Goal: Transaction & Acquisition: Purchase product/service

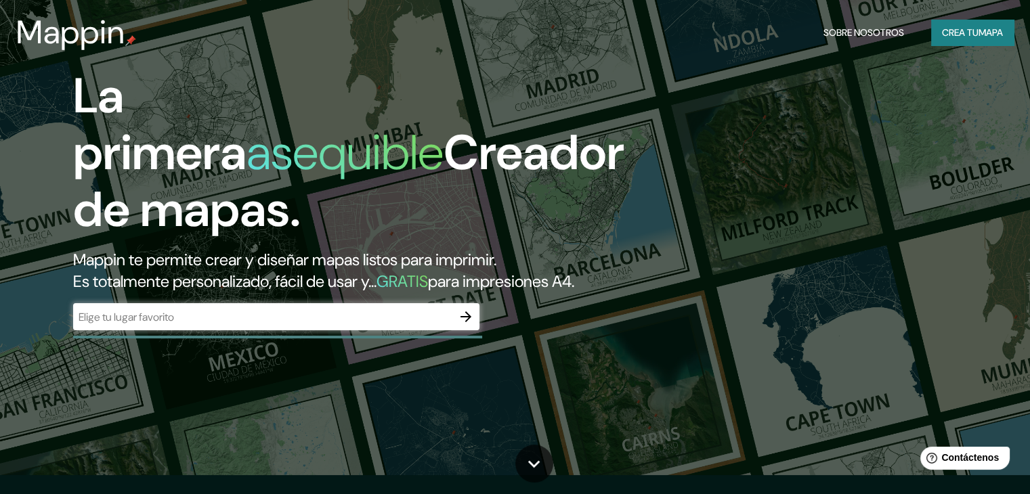
scroll to position [18, 0]
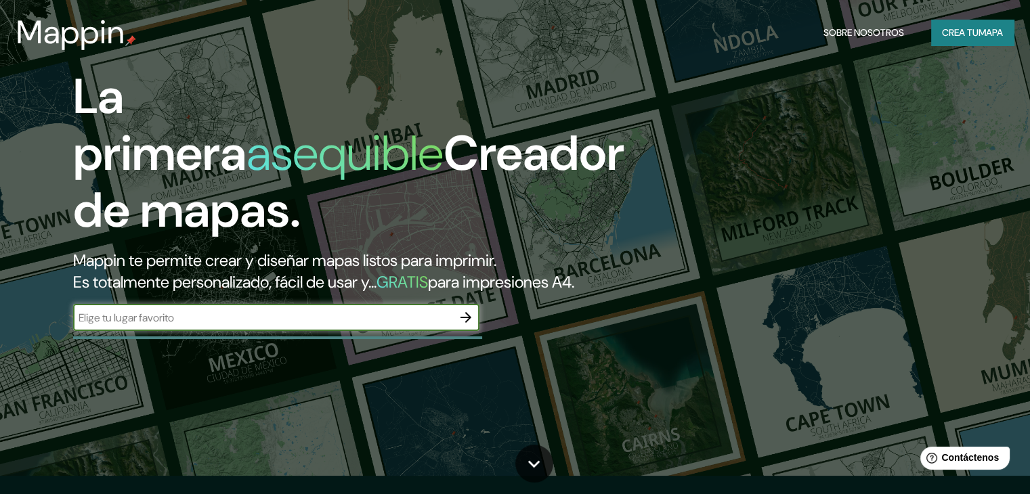
click at [340, 326] on input "text" at bounding box center [262, 318] width 379 height 16
type input "pachacamac"
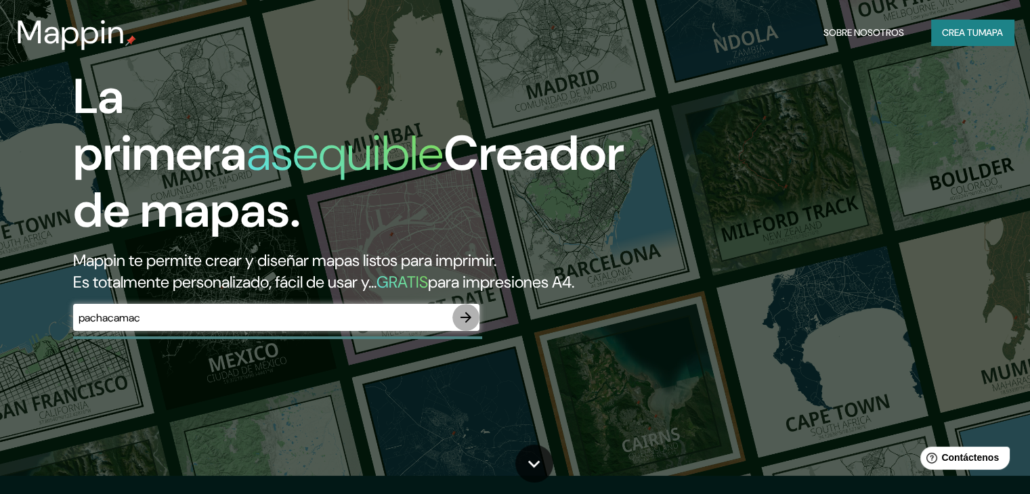
click at [464, 326] on icon "button" at bounding box center [466, 317] width 16 height 16
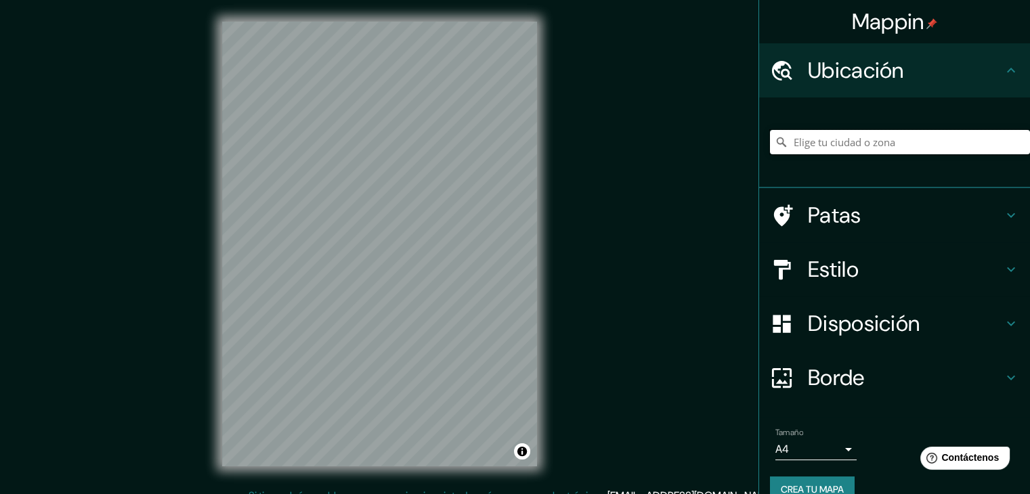
click at [833, 150] on input "Elige tu ciudad o zona" at bounding box center [900, 142] width 260 height 24
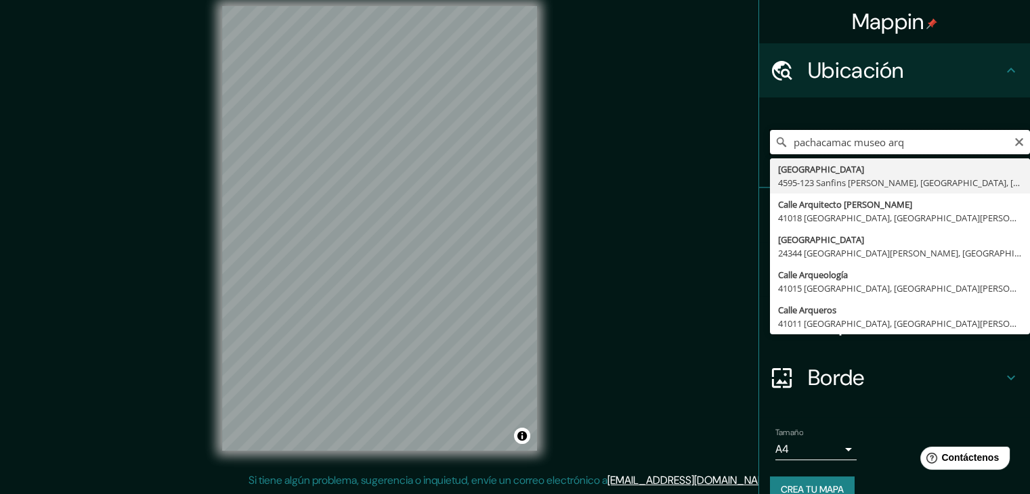
click at [843, 147] on input "pachacamac museo arq" at bounding box center [900, 142] width 260 height 24
click at [956, 139] on input "pachacamac lurin museo arq" at bounding box center [900, 142] width 260 height 24
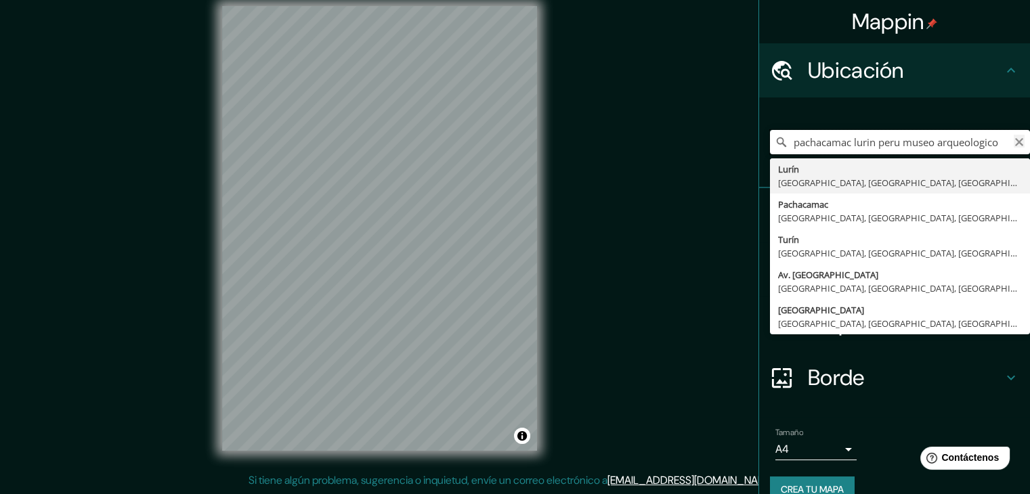
type input "pachacamac lurin peru museo arqueologico"
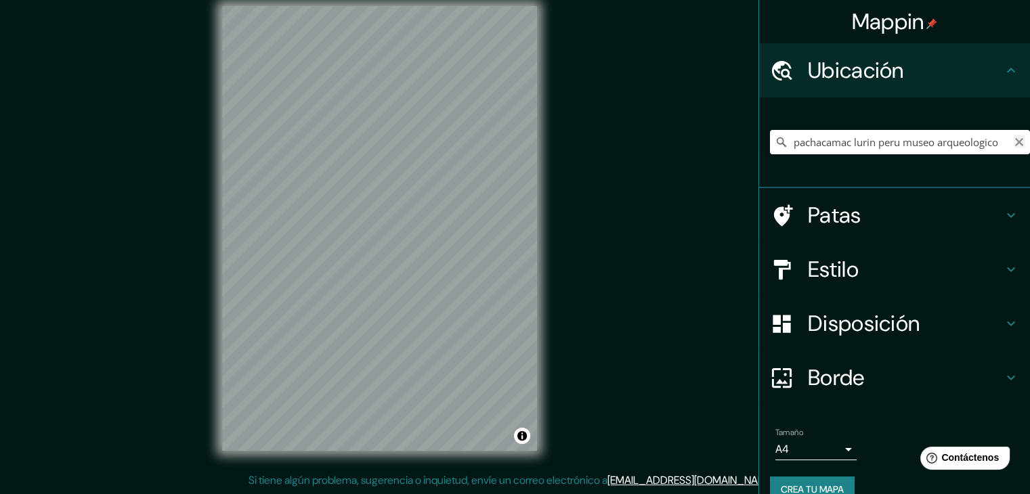
click at [1015, 142] on icon "Claro" at bounding box center [1019, 142] width 8 height 8
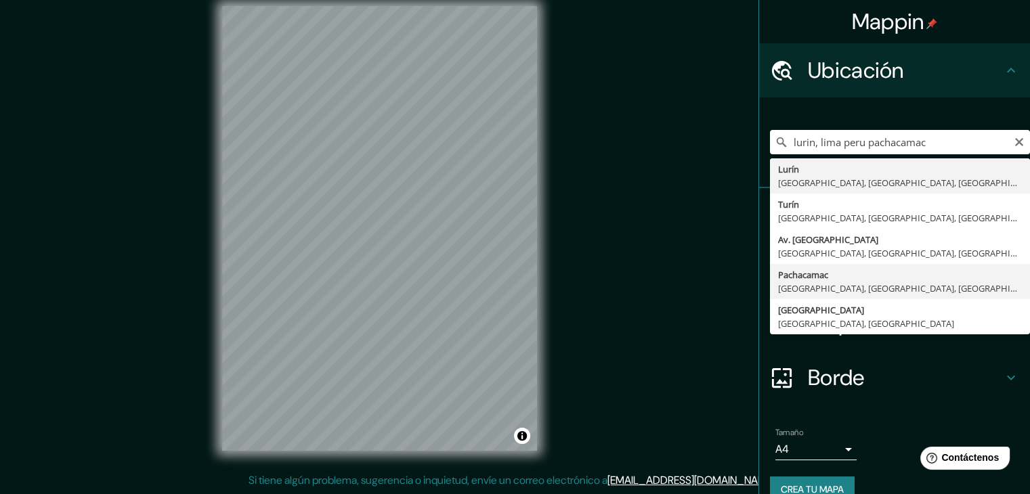
type input "Pachacamac, [GEOGRAPHIC_DATA], [GEOGRAPHIC_DATA], [GEOGRAPHIC_DATA]"
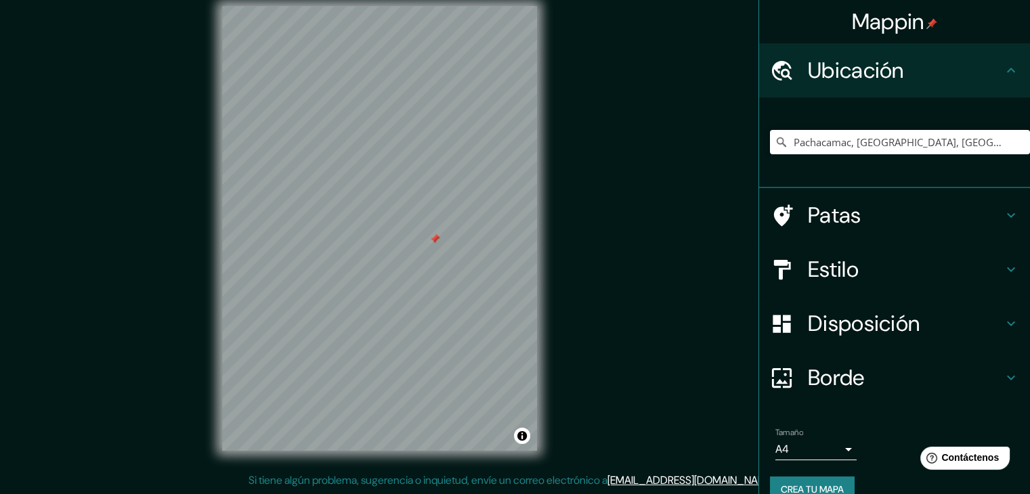
click at [428, 6] on div at bounding box center [379, 6] width 315 height 0
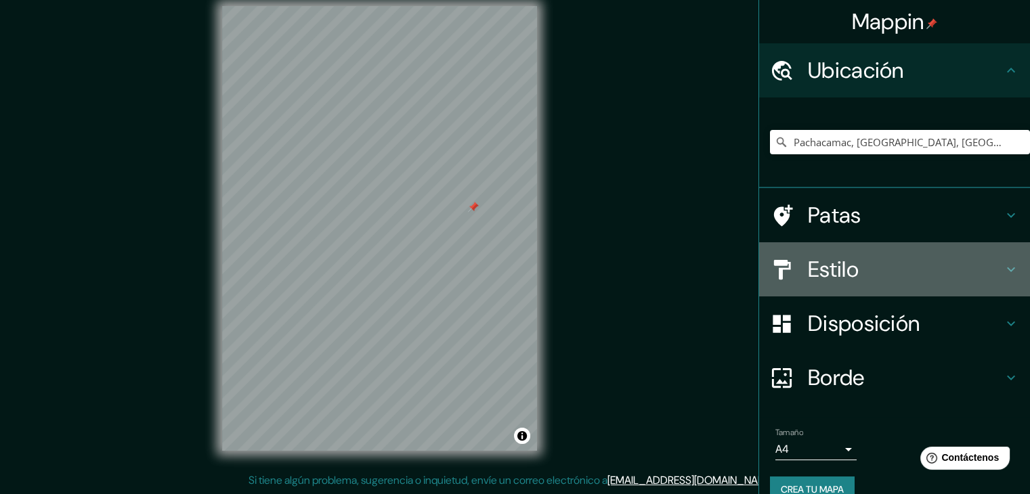
click at [819, 269] on font "Estilo" at bounding box center [833, 269] width 51 height 28
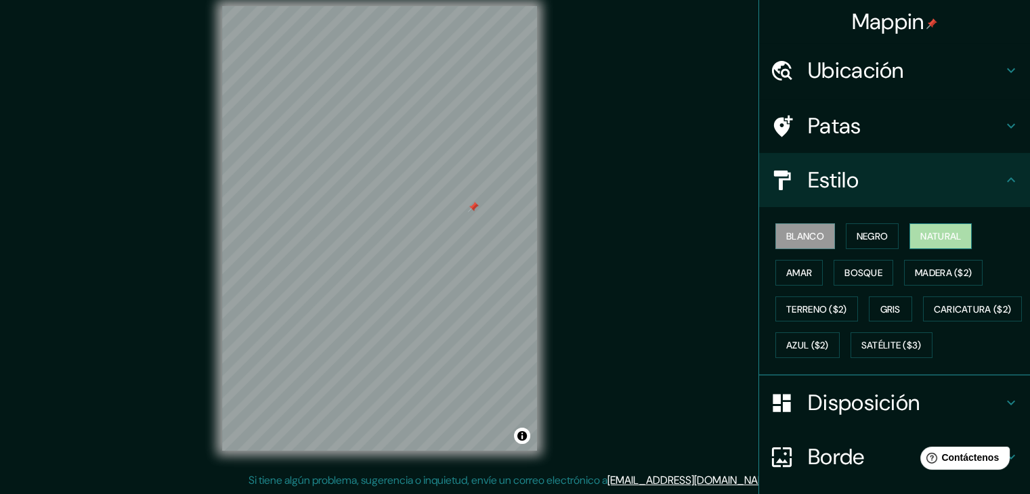
click at [927, 234] on font "Natural" at bounding box center [940, 236] width 41 height 12
click at [864, 274] on font "Bosque" at bounding box center [863, 273] width 38 height 12
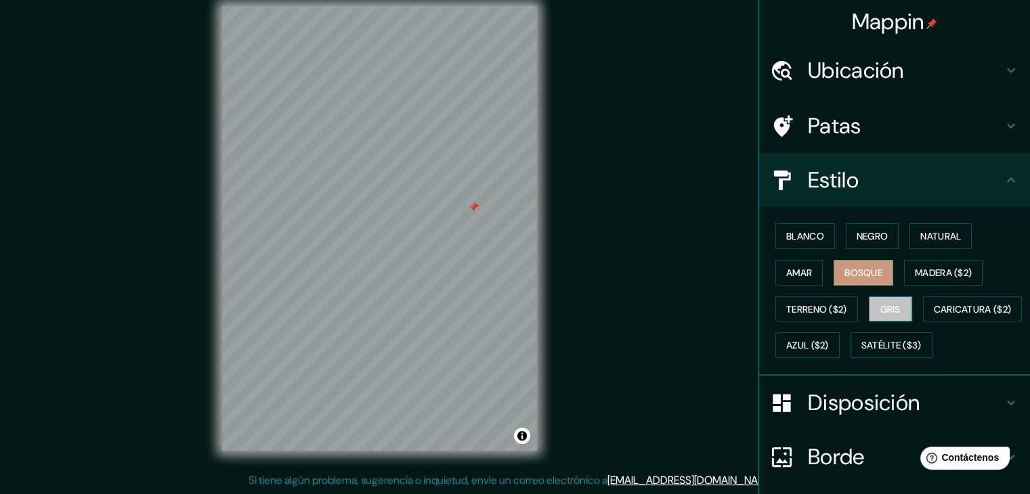
click at [891, 312] on font "Gris" at bounding box center [890, 309] width 20 height 12
click at [861, 352] on font "Satélite ($3)" at bounding box center [891, 346] width 60 height 12
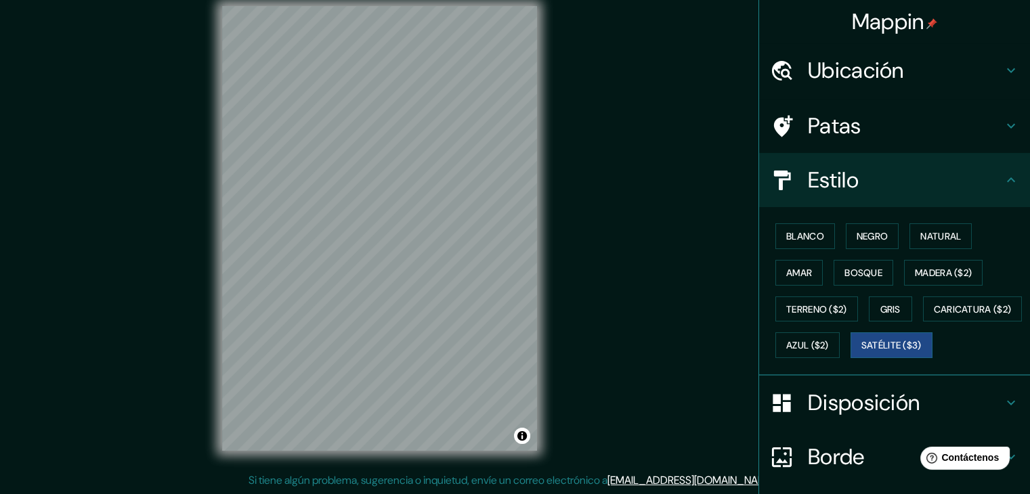
click at [599, 150] on div "Mappin Ubicación Pachacamac, [GEOGRAPHIC_DATA], [GEOGRAPHIC_DATA], [GEOGRAPHIC_…" at bounding box center [515, 239] width 1030 height 510
click at [163, 368] on div "Mappin Ubicación Pachacamac, [GEOGRAPHIC_DATA], [GEOGRAPHIC_DATA], [GEOGRAPHIC_…" at bounding box center [515, 239] width 1030 height 510
click at [178, 267] on div "Mappin Ubicación Pachacamac, [GEOGRAPHIC_DATA], [GEOGRAPHIC_DATA], [GEOGRAPHIC_…" at bounding box center [515, 239] width 1030 height 510
click at [616, 43] on div "Mappin Ubicación Pachacamac, [GEOGRAPHIC_DATA], [GEOGRAPHIC_DATA], [GEOGRAPHIC_…" at bounding box center [515, 239] width 1030 height 510
click at [571, 190] on div "Mappin Ubicación Pachacamac, [GEOGRAPHIC_DATA], [GEOGRAPHIC_DATA], [GEOGRAPHIC_…" at bounding box center [515, 239] width 1030 height 510
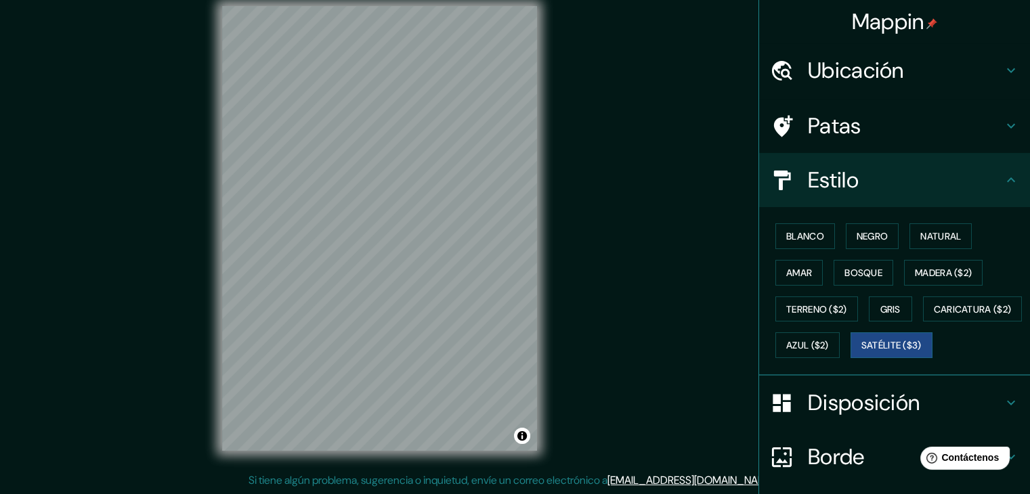
click at [205, 288] on div "© Mapbox © OpenStreetMap Improve this map © Maxar" at bounding box center [379, 228] width 358 height 488
click at [447, 0] on html "Mappin Ubicación Pachacamac, [GEOGRAPHIC_DATA], [GEOGRAPHIC_DATA], [GEOGRAPHIC_…" at bounding box center [515, 231] width 1030 height 494
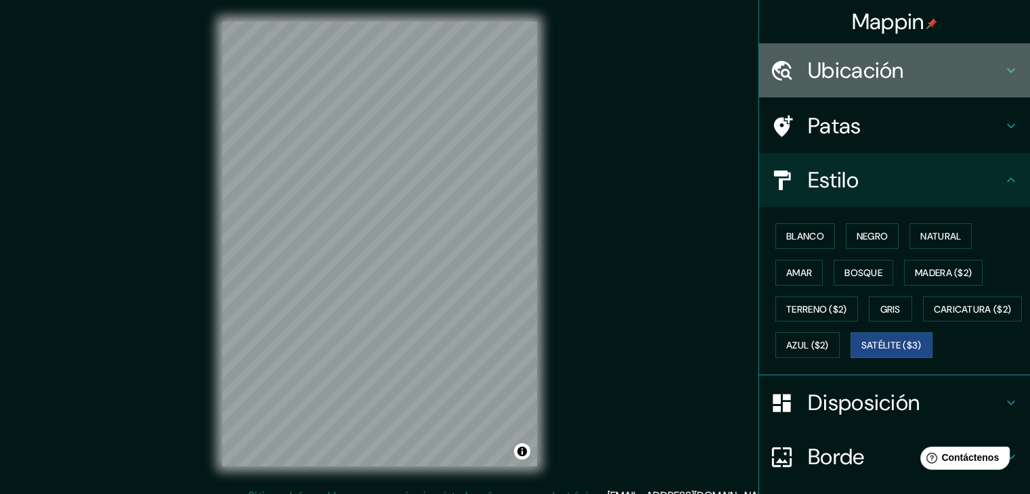
click at [905, 74] on h4 "Ubicación" at bounding box center [905, 70] width 195 height 27
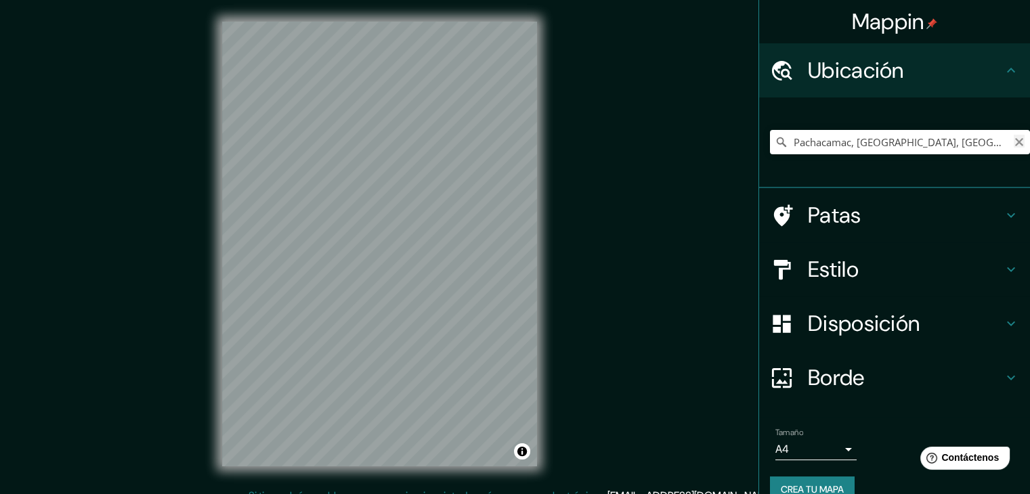
click at [1015, 143] on icon "Claro" at bounding box center [1019, 142] width 8 height 8
click at [923, 139] on input "Elige tu ciudad o zona" at bounding box center [900, 142] width 260 height 24
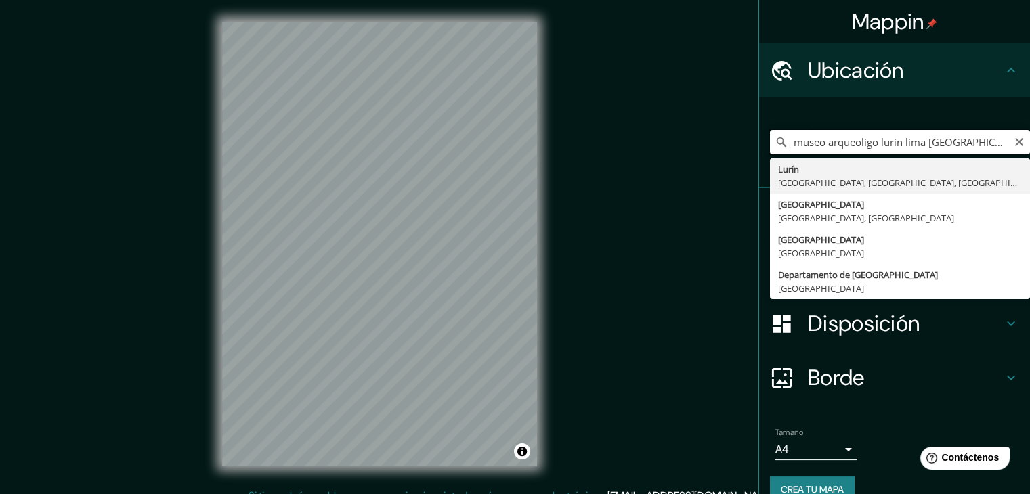
type input "Lurin, [GEOGRAPHIC_DATA], [GEOGRAPHIC_DATA], [GEOGRAPHIC_DATA]"
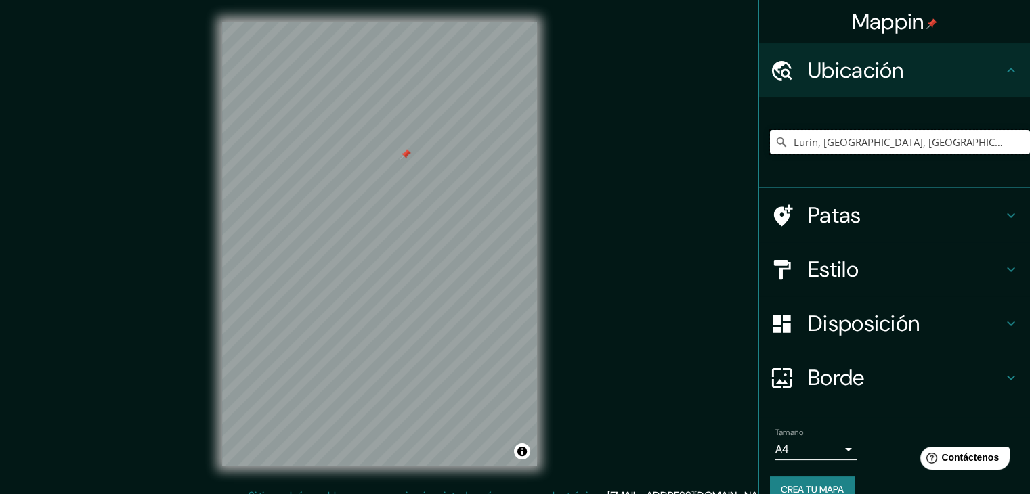
click at [956, 146] on input "Lurin, [GEOGRAPHIC_DATA], [GEOGRAPHIC_DATA], [GEOGRAPHIC_DATA]" at bounding box center [900, 142] width 260 height 24
drag, startPoint x: 964, startPoint y: 143, endPoint x: 766, endPoint y: 130, distance: 198.1
click at [770, 130] on input "Lurin, [GEOGRAPHIC_DATA], [GEOGRAPHIC_DATA], [GEOGRAPHIC_DATA]" at bounding box center [900, 142] width 260 height 24
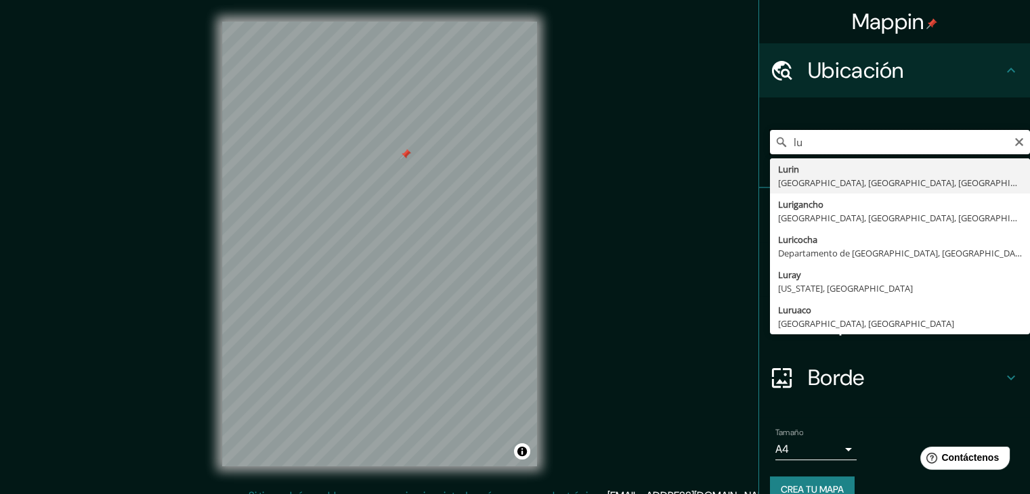
type input "l"
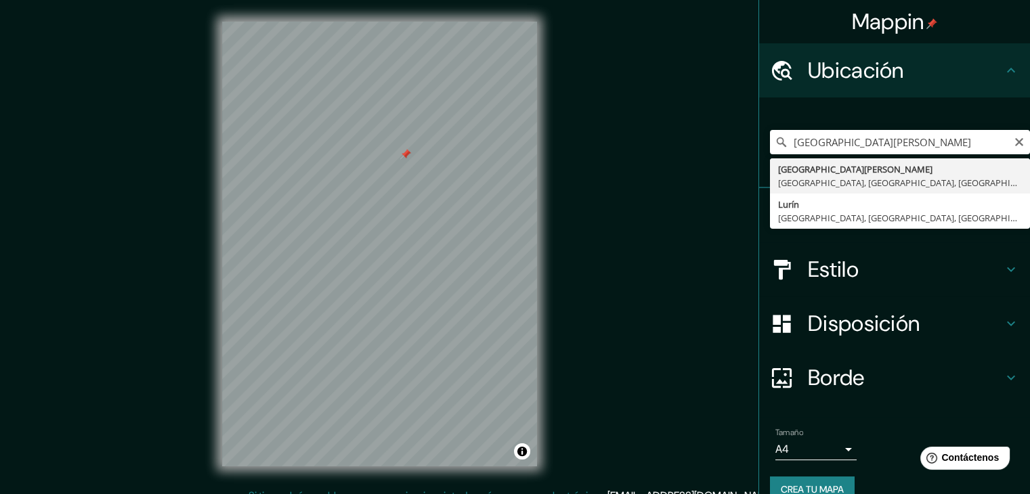
type input "[GEOGRAPHIC_DATA][PERSON_NAME], [GEOGRAPHIC_DATA], [GEOGRAPHIC_DATA], [GEOGRAPH…"
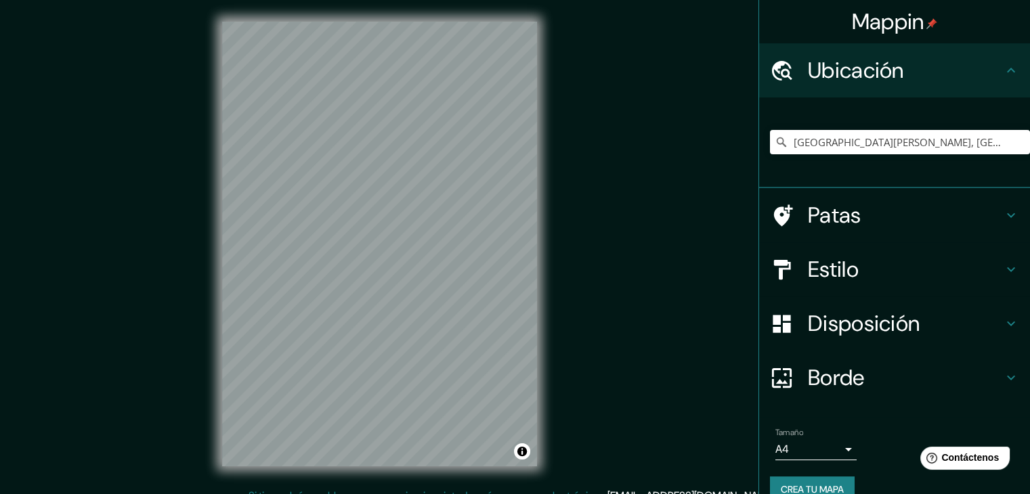
click at [540, 47] on div "© Mapbox © OpenStreetMap Improve this map © Maxar" at bounding box center [379, 244] width 358 height 488
click at [523, 479] on div "© Mapbox © OpenStreetMap Improve this map © Maxar" at bounding box center [379, 244] width 358 height 488
click at [619, 331] on div "Mappin Ubicación [GEOGRAPHIC_DATA][PERSON_NAME], [GEOGRAPHIC_DATA], [GEOGRAPHIC…" at bounding box center [515, 255] width 1030 height 510
click at [73, 41] on div "Mappin Ubicación [GEOGRAPHIC_DATA][PERSON_NAME], [GEOGRAPHIC_DATA], [GEOGRAPHIC…" at bounding box center [515, 255] width 1030 height 510
click at [701, 0] on html "Mappin Ubicación [GEOGRAPHIC_DATA][PERSON_NAME], [GEOGRAPHIC_DATA], [GEOGRAPHIC…" at bounding box center [515, 247] width 1030 height 494
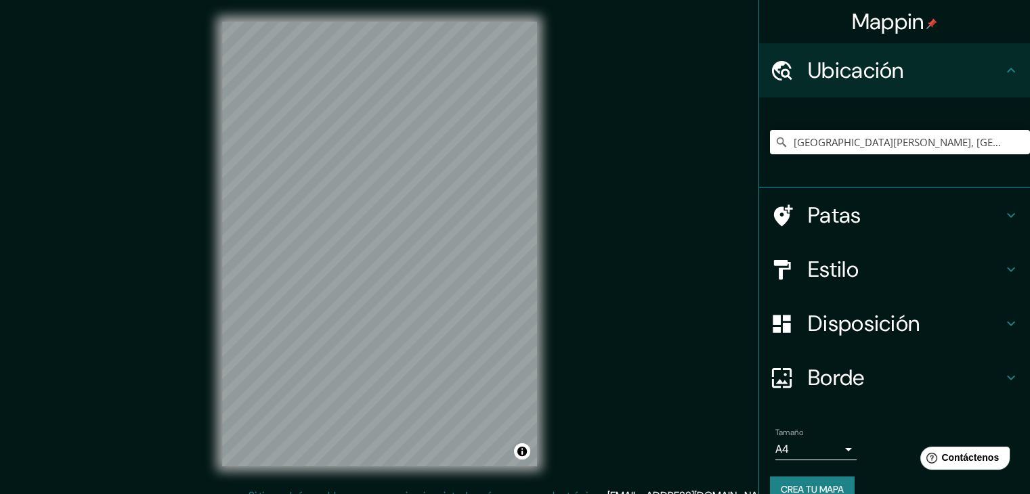
click at [428, 0] on html "Mappin Ubicación [GEOGRAPHIC_DATA][PERSON_NAME], [GEOGRAPHIC_DATA], [GEOGRAPHIC…" at bounding box center [515, 247] width 1030 height 494
click at [452, 0] on html "Mappin Ubicación [GEOGRAPHIC_DATA][PERSON_NAME], [GEOGRAPHIC_DATA], [GEOGRAPHIC…" at bounding box center [515, 247] width 1030 height 494
click at [333, 0] on html "Mappin Ubicación [GEOGRAPHIC_DATA][PERSON_NAME], [GEOGRAPHIC_DATA], [GEOGRAPHIC…" at bounding box center [515, 247] width 1030 height 494
click at [351, 0] on html "Mappin Ubicación [GEOGRAPHIC_DATA][PERSON_NAME], [GEOGRAPHIC_DATA], [GEOGRAPHIC…" at bounding box center [515, 247] width 1030 height 494
click at [242, 0] on html "Mappin Ubicación [GEOGRAPHIC_DATA][PERSON_NAME], [GEOGRAPHIC_DATA], [GEOGRAPHIC…" at bounding box center [515, 247] width 1030 height 494
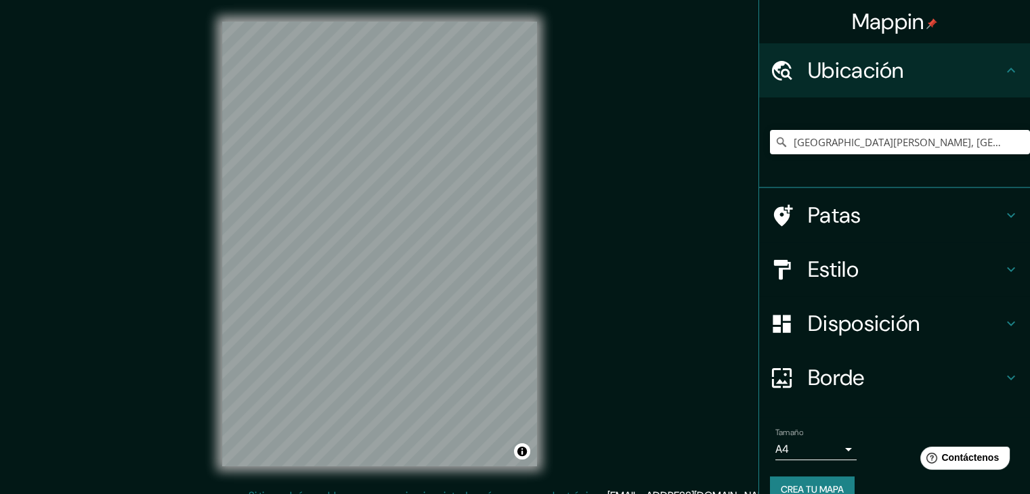
click at [281, 8] on div "© Mapbox © OpenStreetMap Improve this map © Maxar" at bounding box center [379, 244] width 358 height 488
click at [342, 14] on div "© Mapbox © OpenStreetMap Improve this map © Maxar" at bounding box center [379, 244] width 358 height 488
click at [1013, 141] on icon "Claro" at bounding box center [1018, 142] width 11 height 11
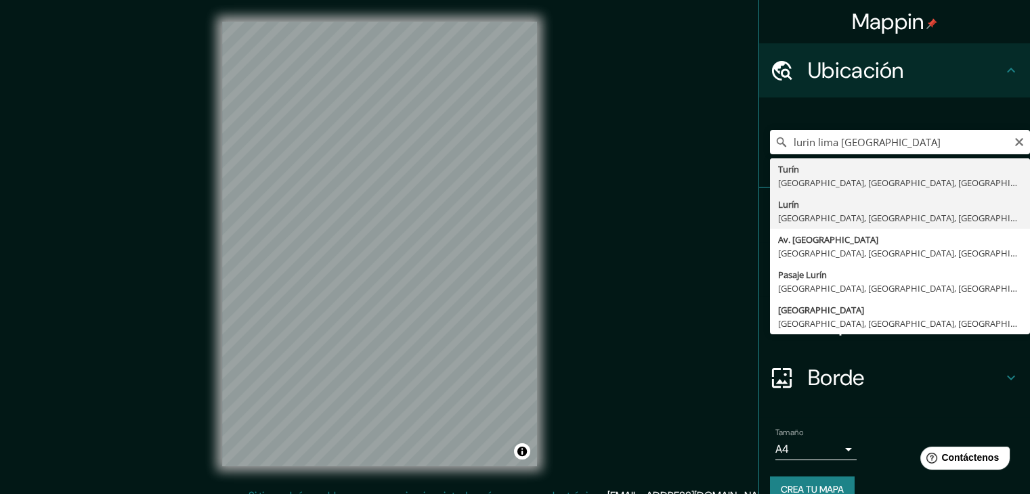
type input "Lurin, [GEOGRAPHIC_DATA], [GEOGRAPHIC_DATA], [GEOGRAPHIC_DATA]"
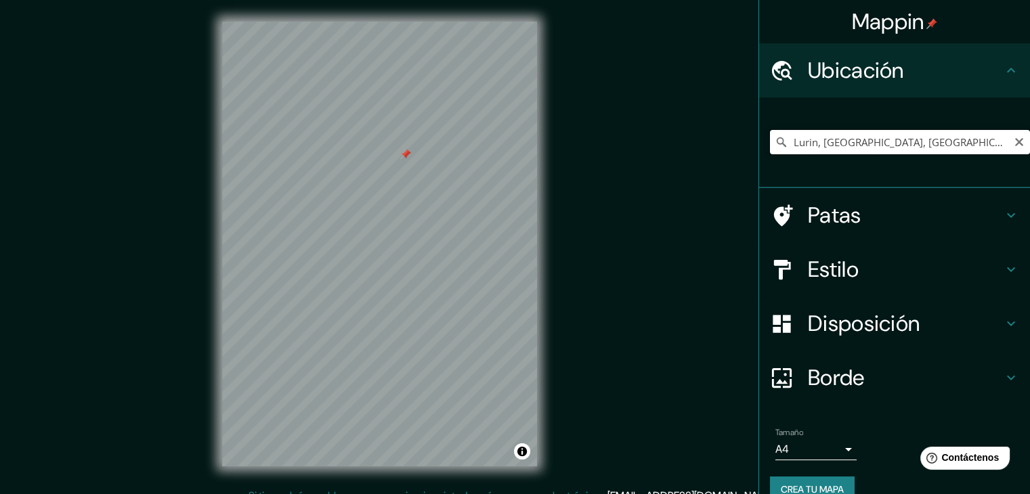
click at [992, 145] on input "Lurin, [GEOGRAPHIC_DATA], [GEOGRAPHIC_DATA], [GEOGRAPHIC_DATA]" at bounding box center [900, 142] width 260 height 24
click at [1013, 142] on icon "Claro" at bounding box center [1018, 142] width 11 height 11
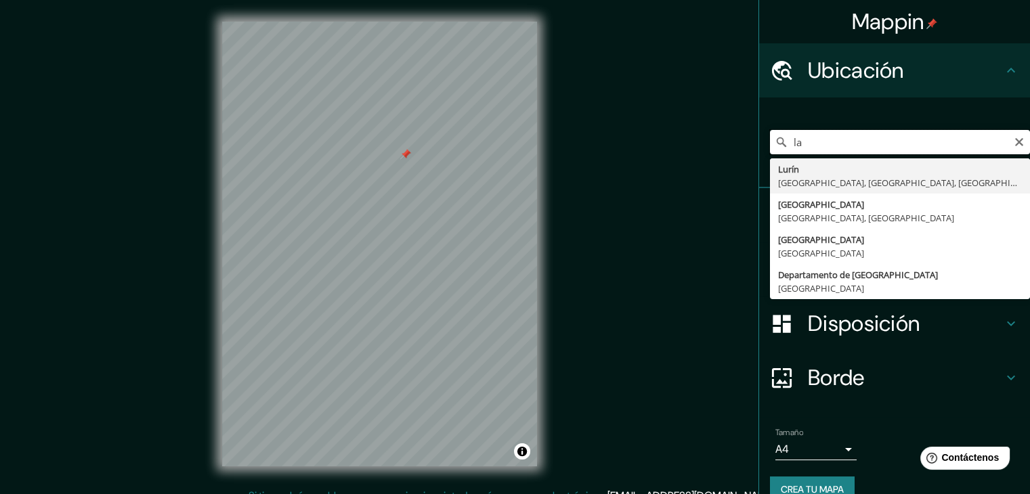
type input "l"
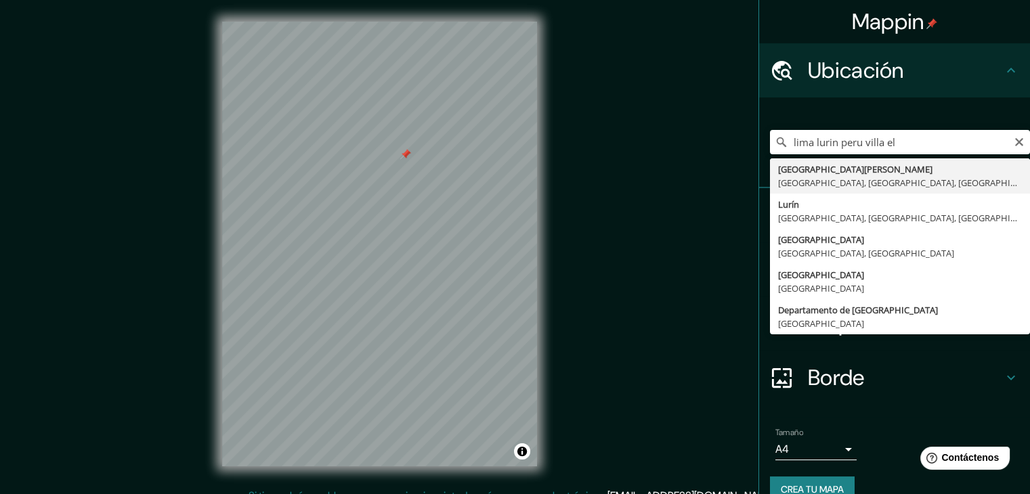
type input "[GEOGRAPHIC_DATA][PERSON_NAME], [GEOGRAPHIC_DATA], [GEOGRAPHIC_DATA], [GEOGRAPH…"
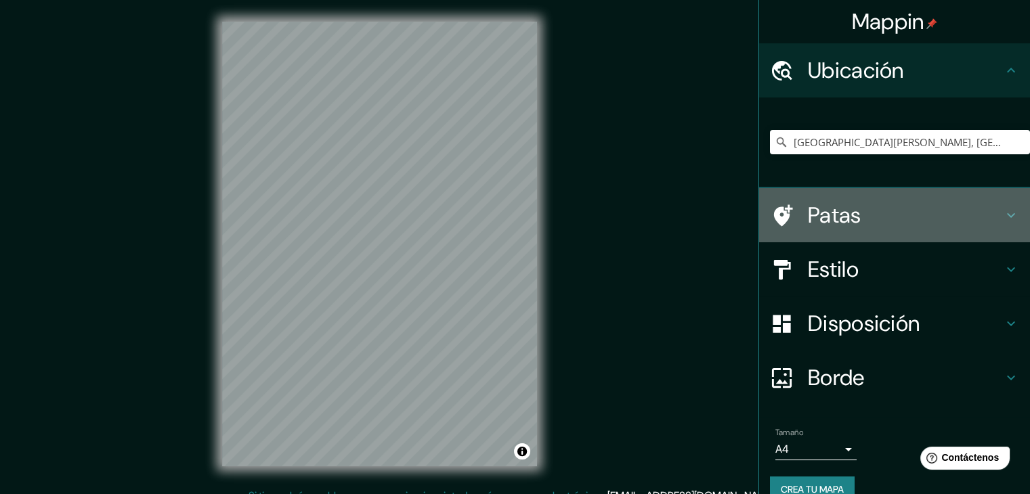
click at [971, 212] on h4 "Patas" at bounding box center [905, 215] width 195 height 27
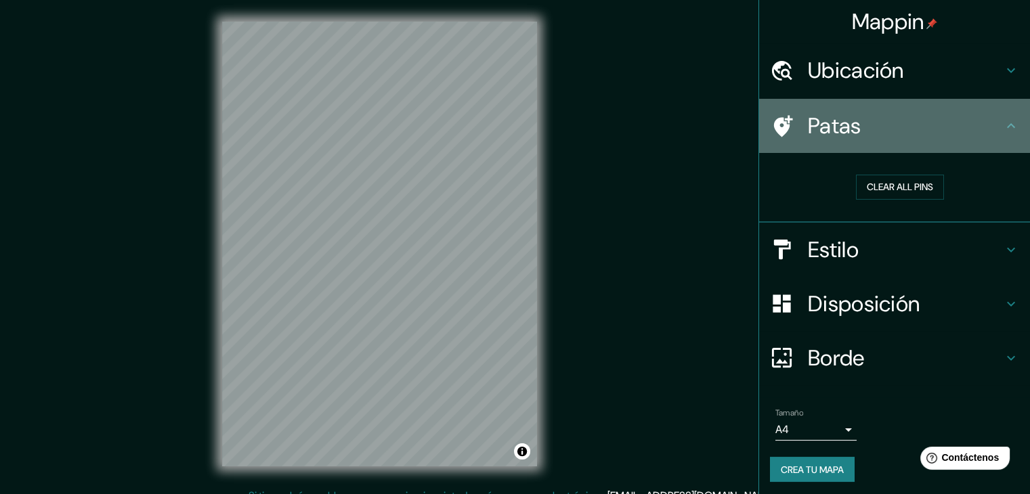
click at [976, 118] on h4 "Patas" at bounding box center [905, 125] width 195 height 27
click at [986, 120] on h4 "Patas" at bounding box center [905, 125] width 195 height 27
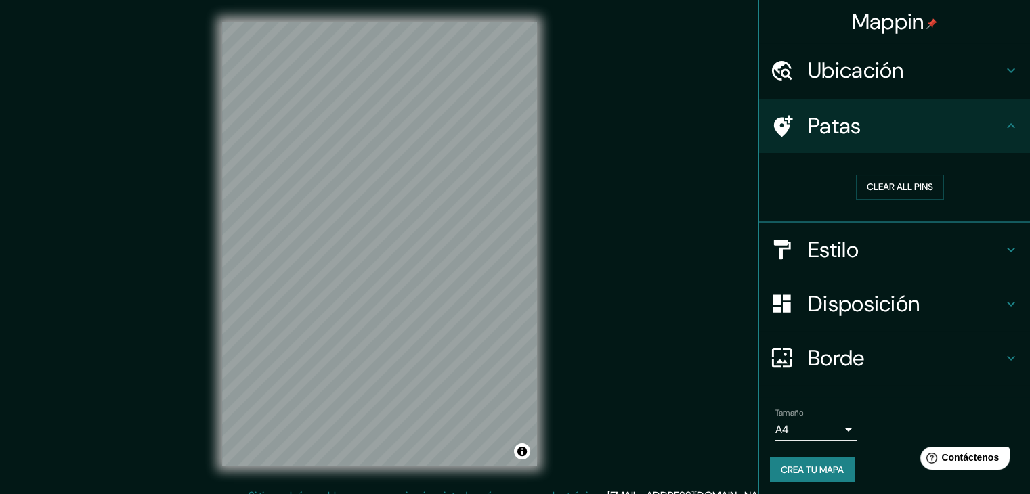
click at [604, 279] on div "Mappin Ubicación [GEOGRAPHIC_DATA][PERSON_NAME], [GEOGRAPHIC_DATA], [GEOGRAPHIC…" at bounding box center [515, 255] width 1030 height 510
click at [539, 87] on div "© Mapbox © OpenStreetMap Improve this map © Maxar" at bounding box center [379, 244] width 358 height 488
click at [562, 118] on div "Mappin Ubicación [GEOGRAPHIC_DATA][PERSON_NAME], [GEOGRAPHIC_DATA], [GEOGRAPHIC…" at bounding box center [515, 255] width 1030 height 510
click at [759, 234] on div "Mappin Ubicación [GEOGRAPHIC_DATA][PERSON_NAME], [GEOGRAPHIC_DATA], [GEOGRAPHIC…" at bounding box center [515, 255] width 1030 height 510
click at [652, 493] on html "Mappin Ubicación [GEOGRAPHIC_DATA][PERSON_NAME], [GEOGRAPHIC_DATA], [GEOGRAPHIC…" at bounding box center [515, 247] width 1030 height 494
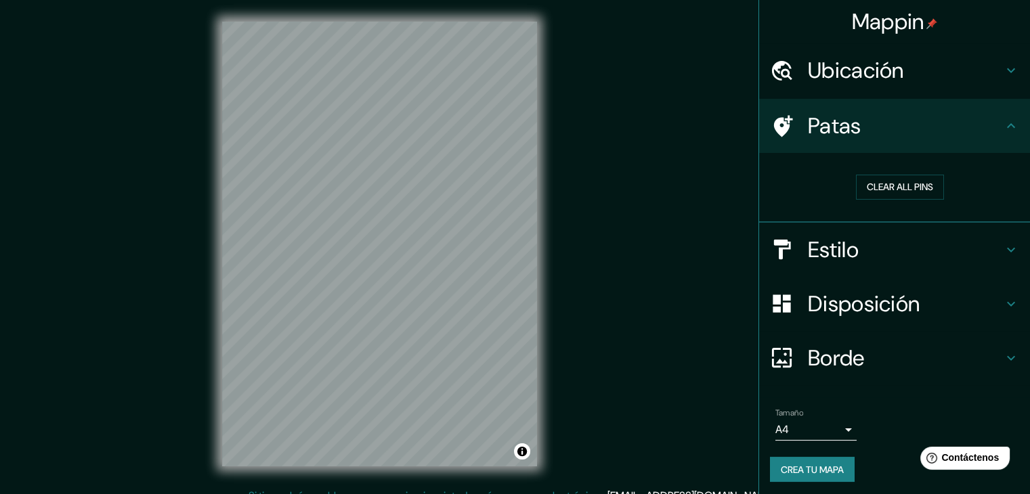
click at [188, 204] on div "Mappin Ubicación [GEOGRAPHIC_DATA][PERSON_NAME], [GEOGRAPHIC_DATA], [GEOGRAPHIC…" at bounding box center [515, 255] width 1030 height 510
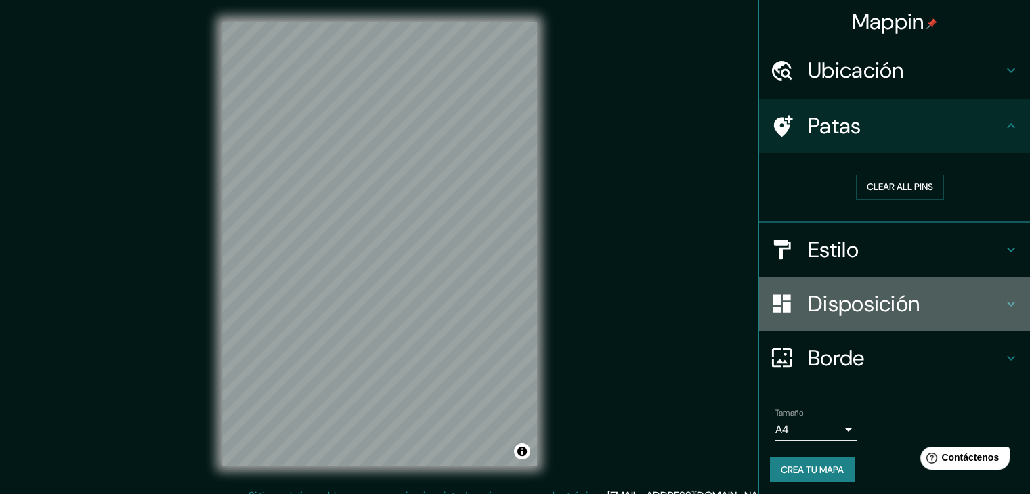
click at [859, 303] on font "Disposición" at bounding box center [864, 304] width 112 height 28
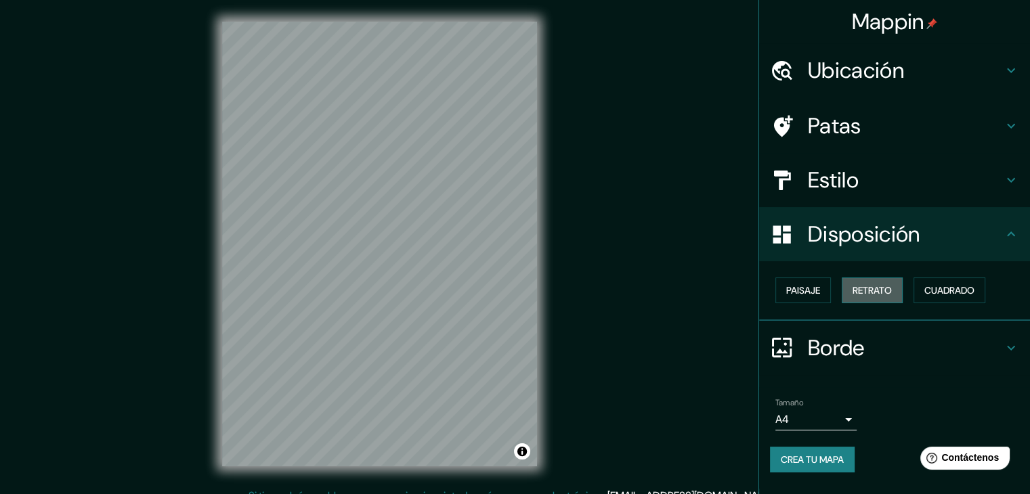
click at [868, 288] on font "Retrato" at bounding box center [871, 290] width 39 height 12
click at [934, 291] on font "Cuadrado" at bounding box center [949, 290] width 50 height 12
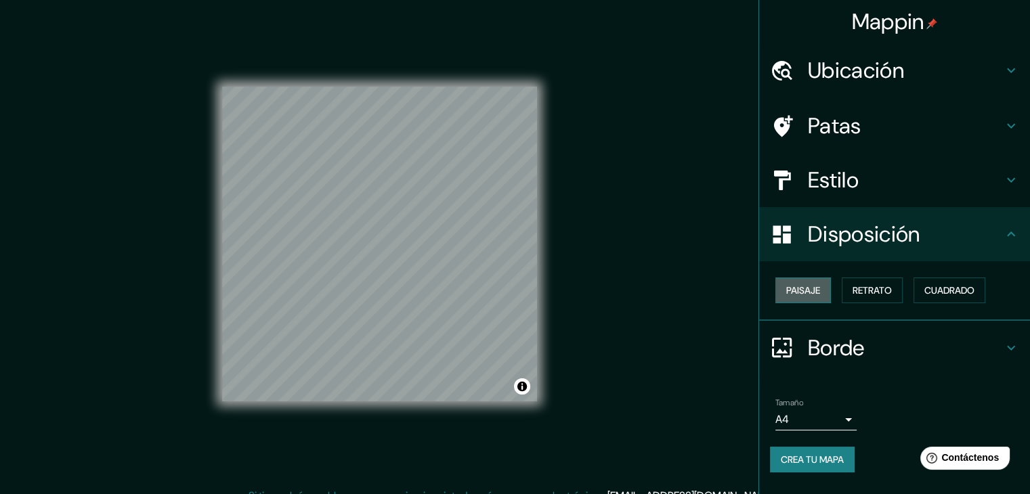
click at [813, 294] on font "Paisaje" at bounding box center [803, 290] width 34 height 12
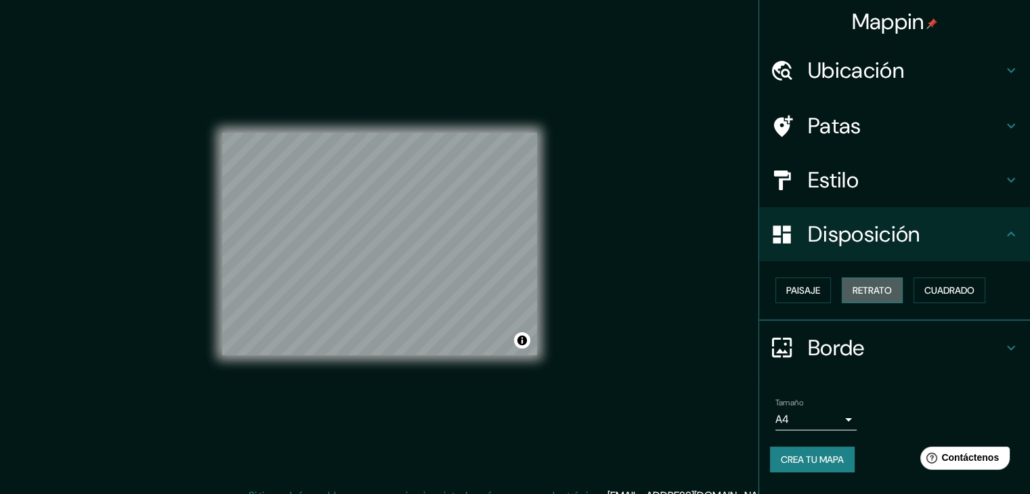
click at [862, 296] on font "Retrato" at bounding box center [871, 290] width 39 height 12
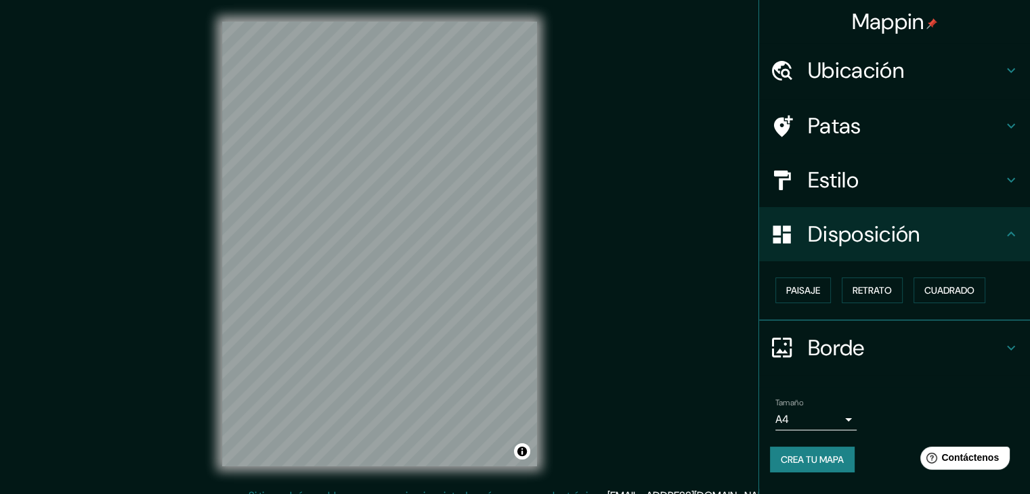
click at [945, 181] on h4 "Estilo" at bounding box center [905, 180] width 195 height 27
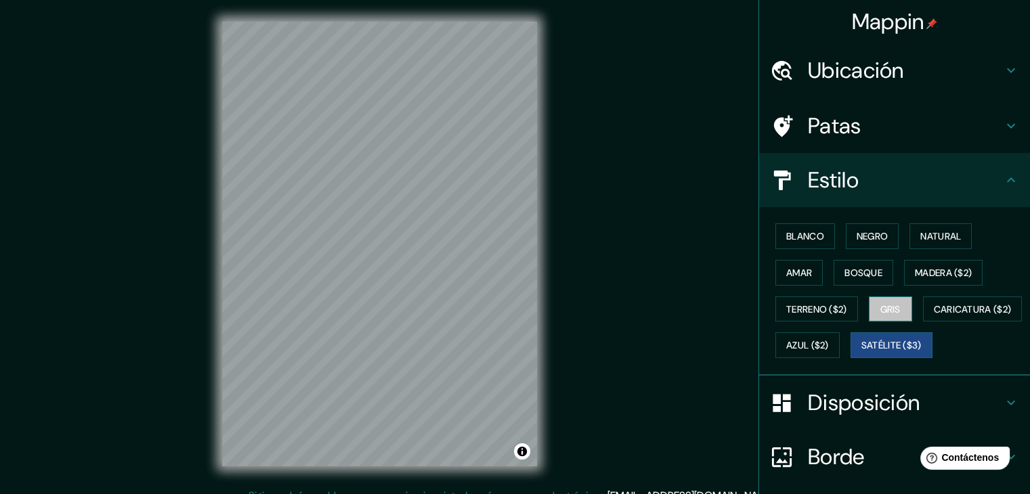
click at [883, 307] on font "Gris" at bounding box center [890, 309] width 20 height 12
click at [860, 270] on font "Bosque" at bounding box center [863, 273] width 38 height 12
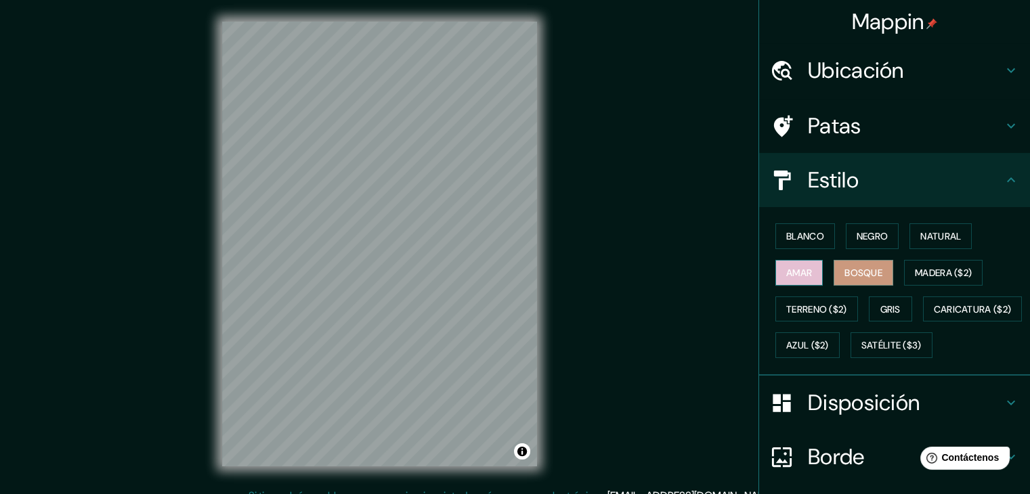
click at [797, 267] on font "Amar" at bounding box center [799, 273] width 26 height 12
click at [807, 240] on font "Blanco" at bounding box center [805, 236] width 38 height 12
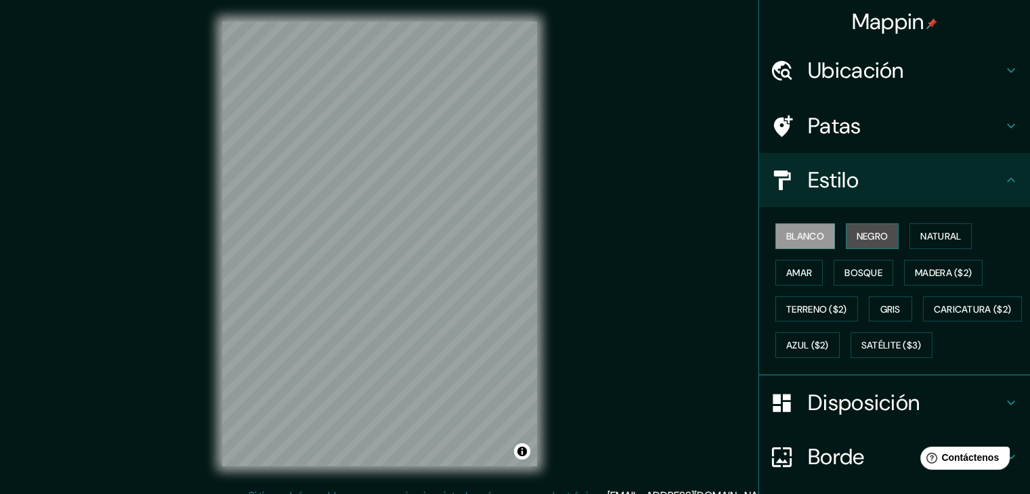
click at [866, 239] on font "Negro" at bounding box center [872, 236] width 32 height 12
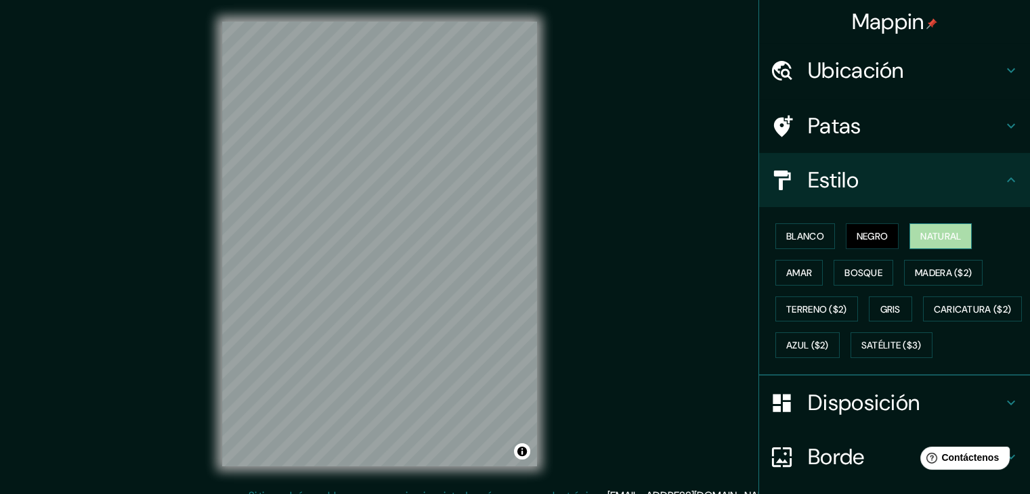
click at [933, 242] on font "Natural" at bounding box center [940, 236] width 41 height 12
click at [933, 318] on font "Caricatura ($2)" at bounding box center [972, 310] width 78 height 18
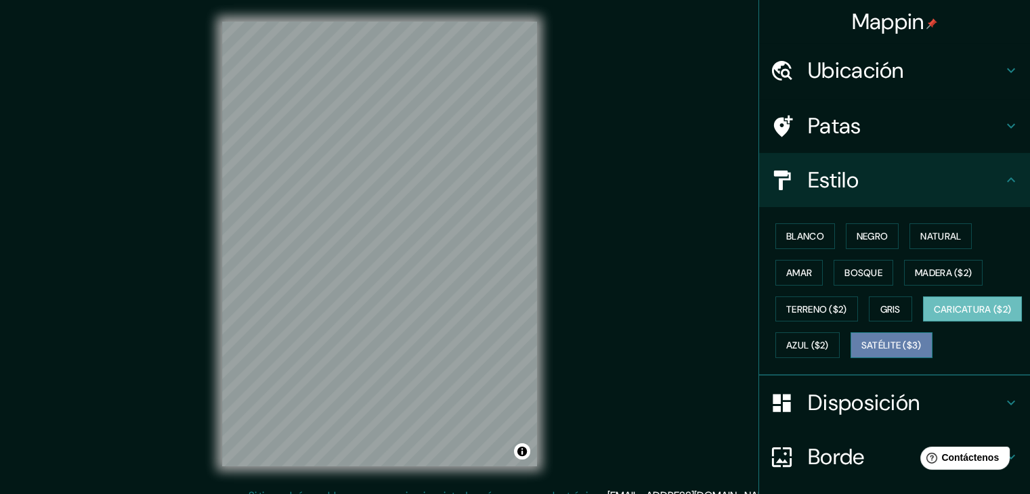
click at [861, 352] on font "Satélite ($3)" at bounding box center [891, 346] width 60 height 12
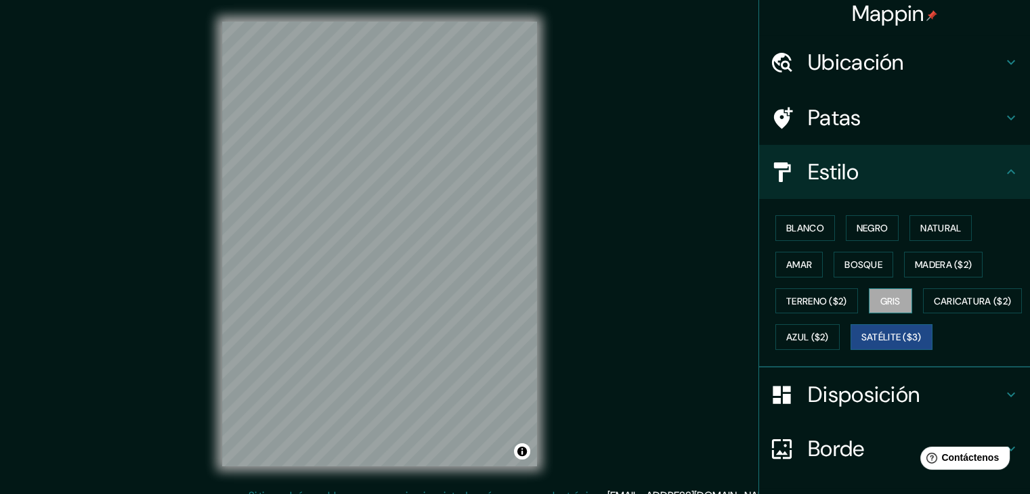
scroll to position [137, 0]
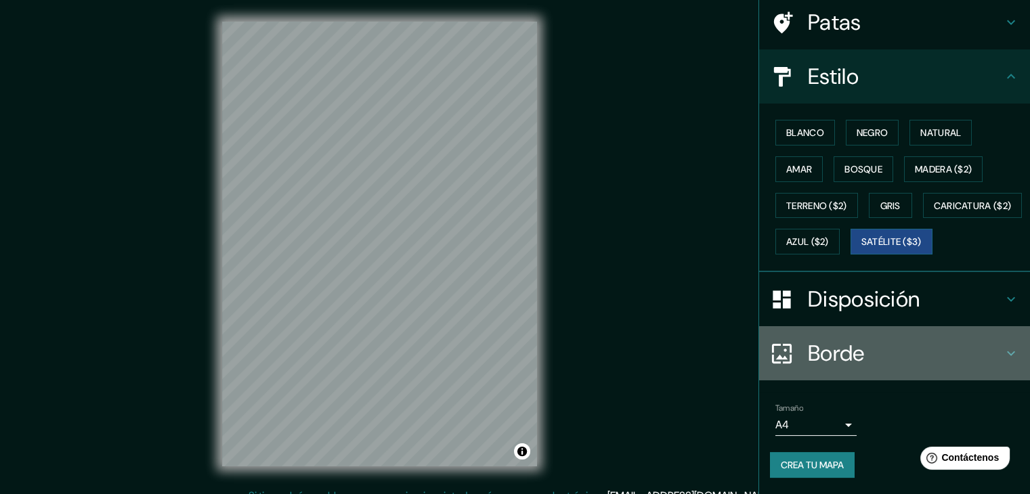
click at [827, 351] on font "Borde" at bounding box center [836, 353] width 57 height 28
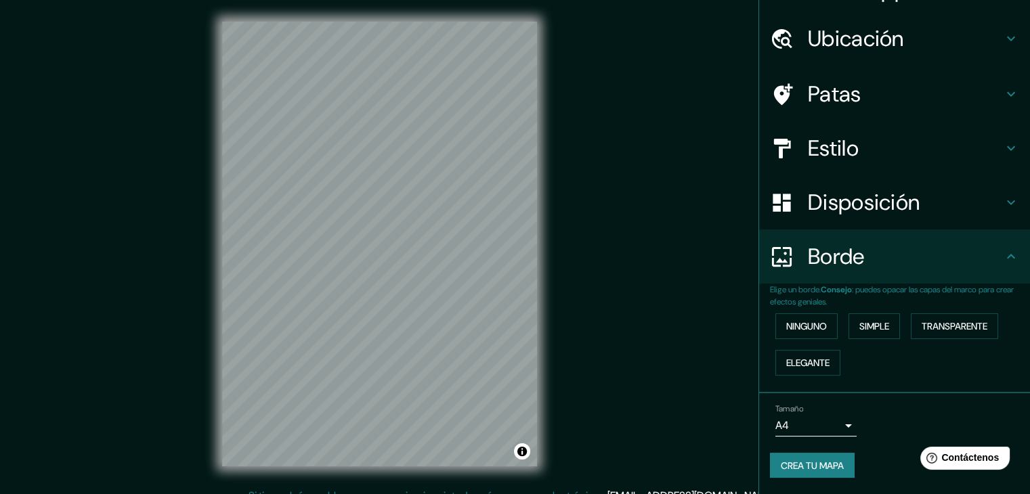
scroll to position [30, 0]
click at [814, 322] on font "Ninguno" at bounding box center [806, 328] width 41 height 12
click at [859, 324] on font "Simple" at bounding box center [874, 328] width 30 height 12
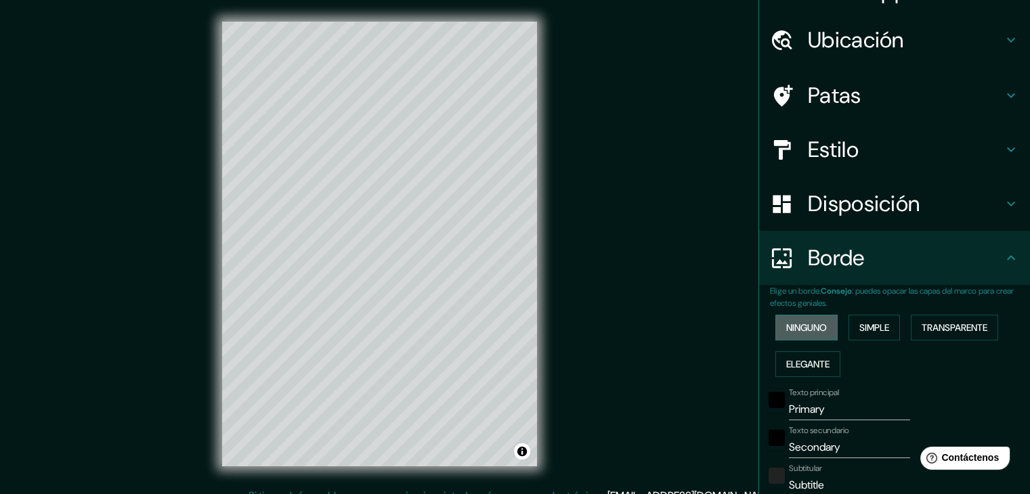
click at [790, 319] on font "Ninguno" at bounding box center [806, 328] width 41 height 18
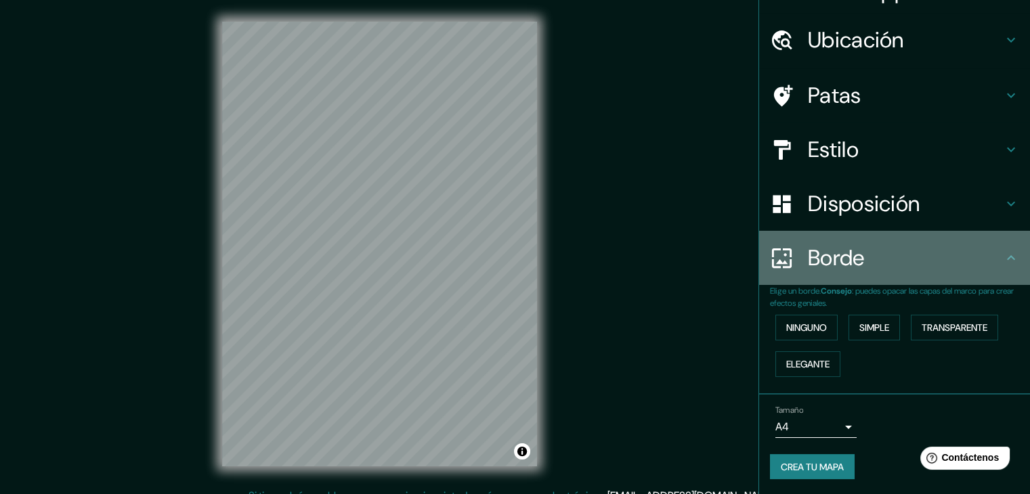
click at [988, 248] on h4 "Borde" at bounding box center [905, 257] width 195 height 27
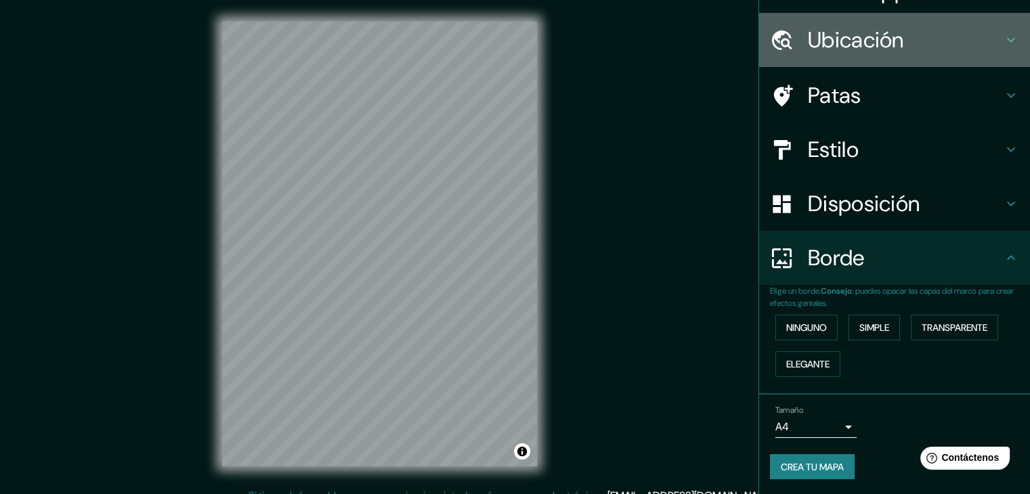
click at [853, 45] on font "Ubicación" at bounding box center [856, 40] width 96 height 28
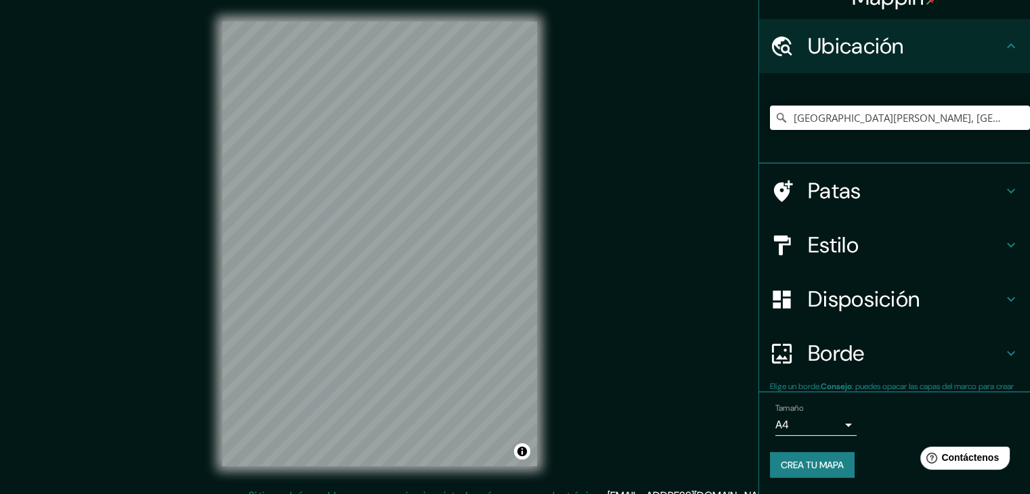
scroll to position [24, 0]
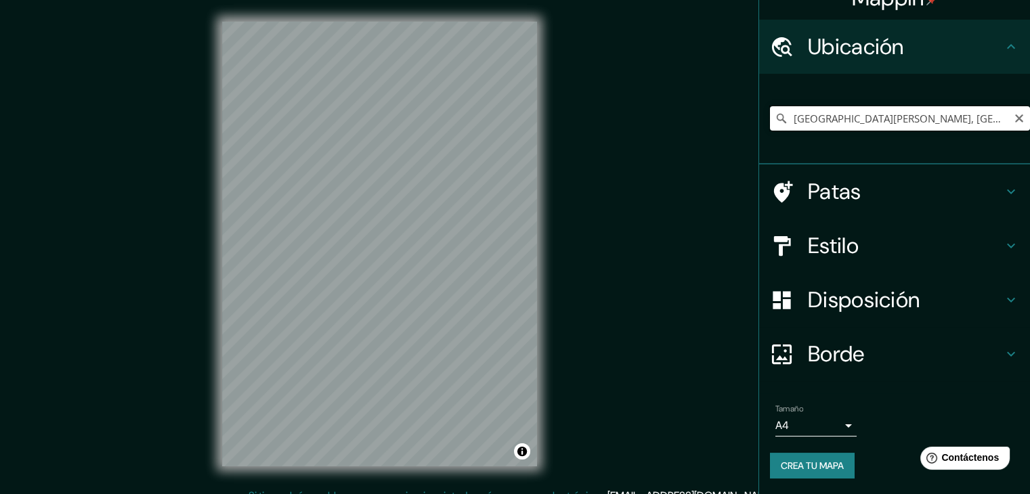
click at [1002, 119] on input "[GEOGRAPHIC_DATA][PERSON_NAME], [GEOGRAPHIC_DATA], [GEOGRAPHIC_DATA], [GEOGRAPH…" at bounding box center [900, 118] width 260 height 24
click at [1013, 120] on icon "Claro" at bounding box center [1018, 118] width 11 height 11
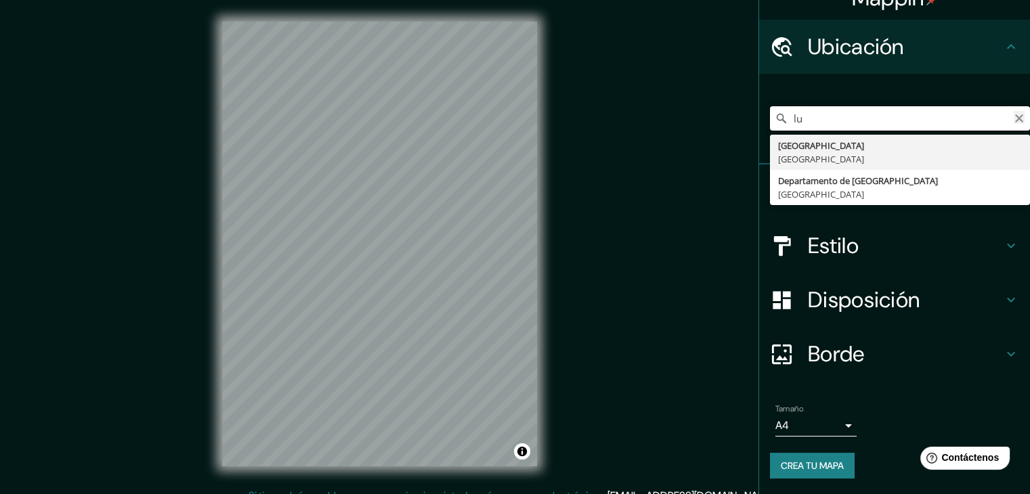
type input "l"
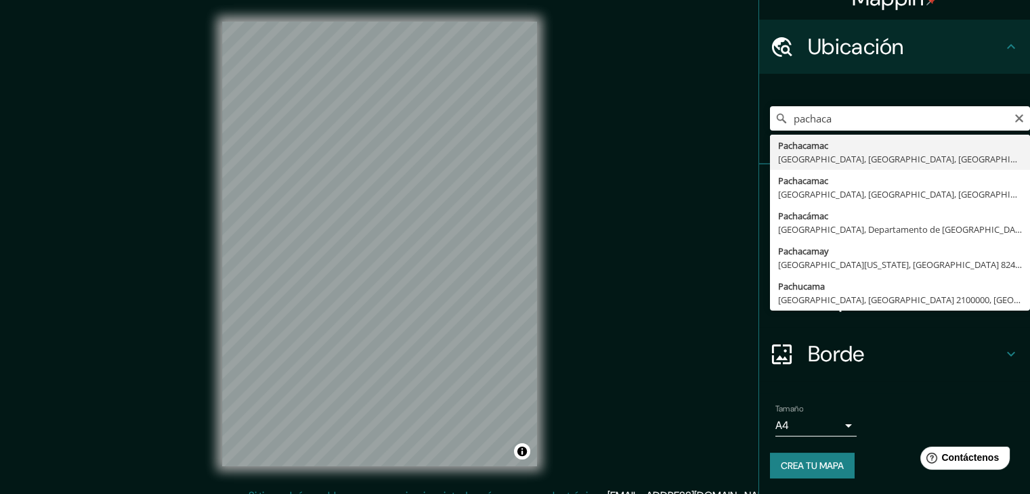
type input "Pachacamac, [GEOGRAPHIC_DATA], [GEOGRAPHIC_DATA], [GEOGRAPHIC_DATA]"
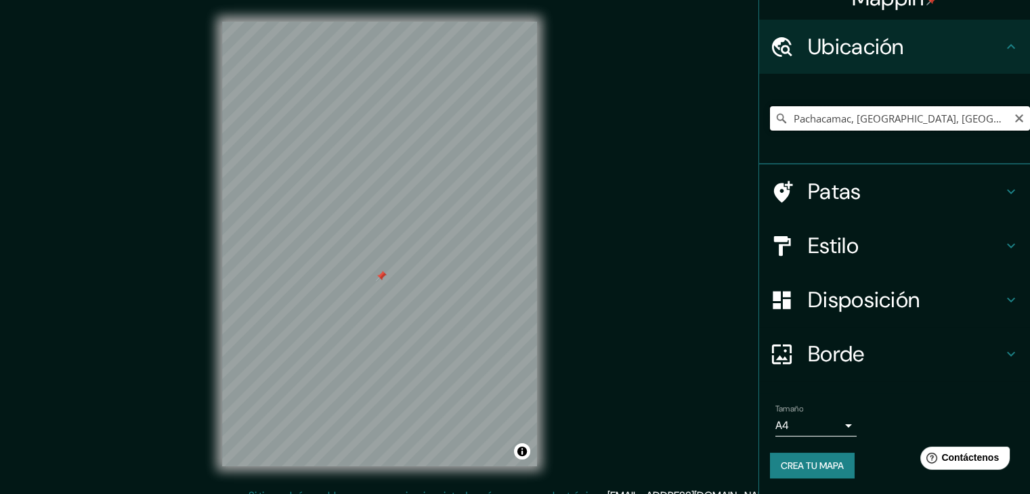
click at [992, 123] on input "Pachacamac, [GEOGRAPHIC_DATA], [GEOGRAPHIC_DATA], [GEOGRAPHIC_DATA]" at bounding box center [900, 118] width 260 height 24
click at [1015, 120] on icon "Claro" at bounding box center [1019, 118] width 8 height 8
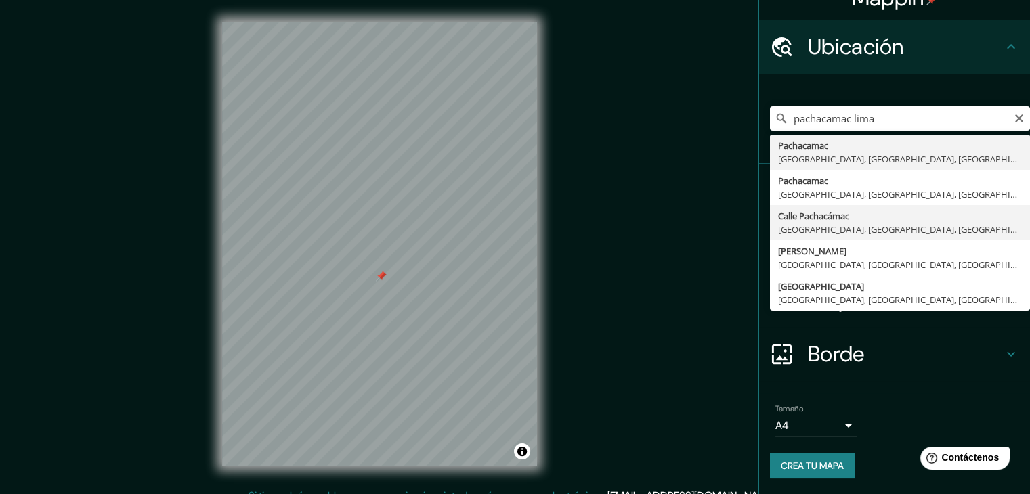
type input "Calle Pachacámac, [GEOGRAPHIC_DATA], [GEOGRAPHIC_DATA], [GEOGRAPHIC_DATA]"
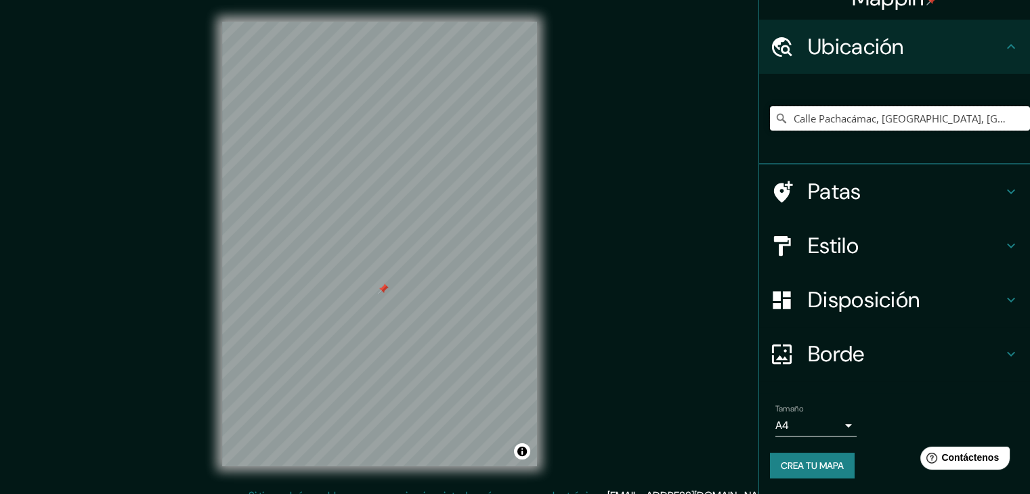
scroll to position [0, 0]
click at [1015, 118] on icon "Claro" at bounding box center [1019, 118] width 8 height 8
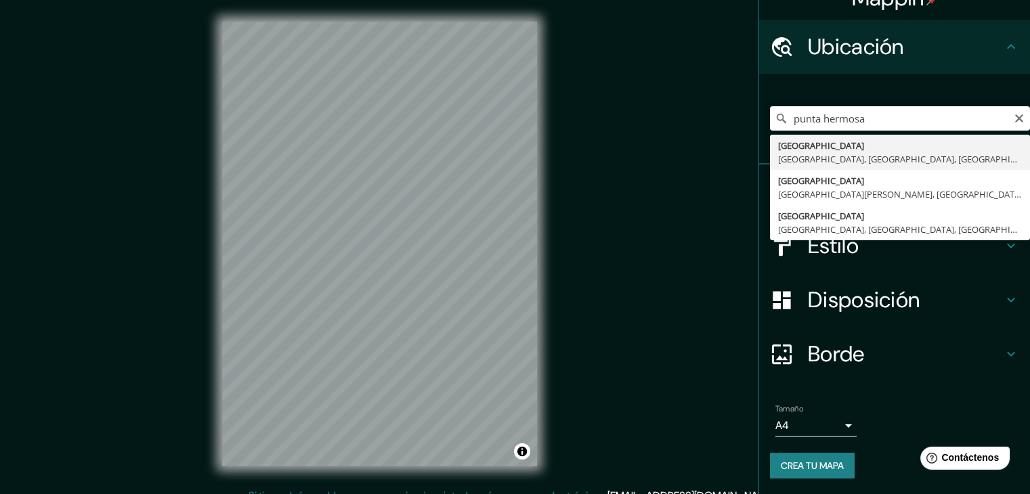
type input "[GEOGRAPHIC_DATA], [GEOGRAPHIC_DATA], [GEOGRAPHIC_DATA], [GEOGRAPHIC_DATA]"
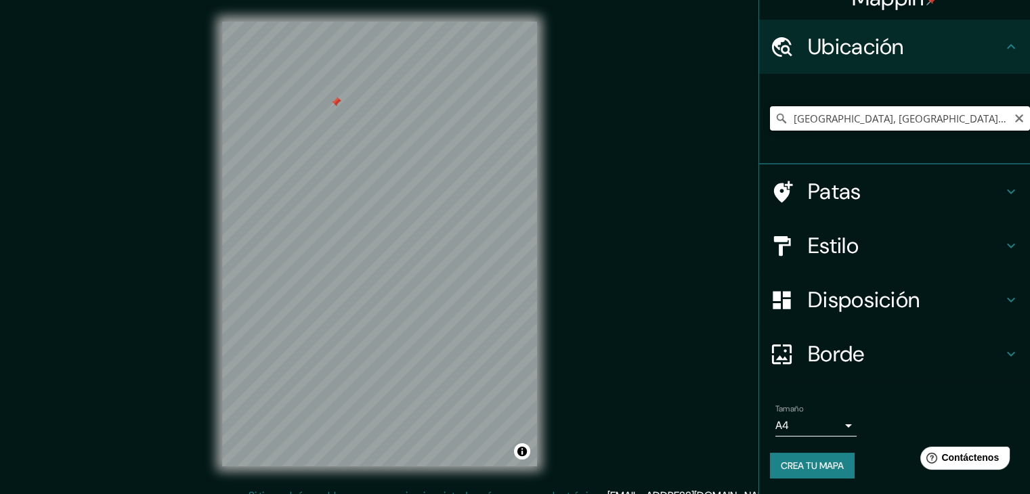
click at [965, 112] on input "[GEOGRAPHIC_DATA], [GEOGRAPHIC_DATA], [GEOGRAPHIC_DATA], [GEOGRAPHIC_DATA]" at bounding box center [900, 118] width 260 height 24
click at [932, 117] on input "[GEOGRAPHIC_DATA], [GEOGRAPHIC_DATA], [GEOGRAPHIC_DATA], [GEOGRAPHIC_DATA]" at bounding box center [900, 118] width 260 height 24
click at [1013, 120] on icon "Claro" at bounding box center [1018, 118] width 11 height 11
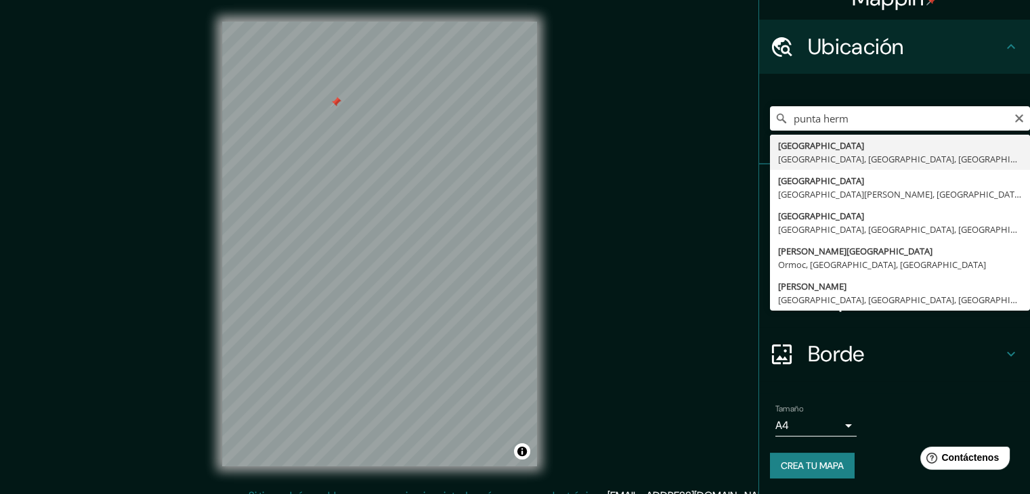
type input "[GEOGRAPHIC_DATA], [GEOGRAPHIC_DATA], [GEOGRAPHIC_DATA], [GEOGRAPHIC_DATA]"
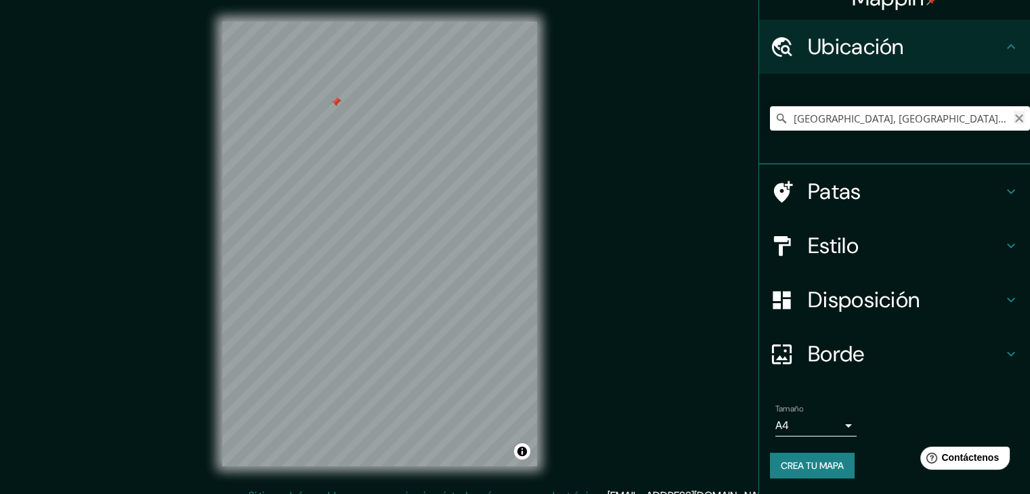
click at [1015, 119] on icon "Claro" at bounding box center [1019, 118] width 8 height 8
type input "p"
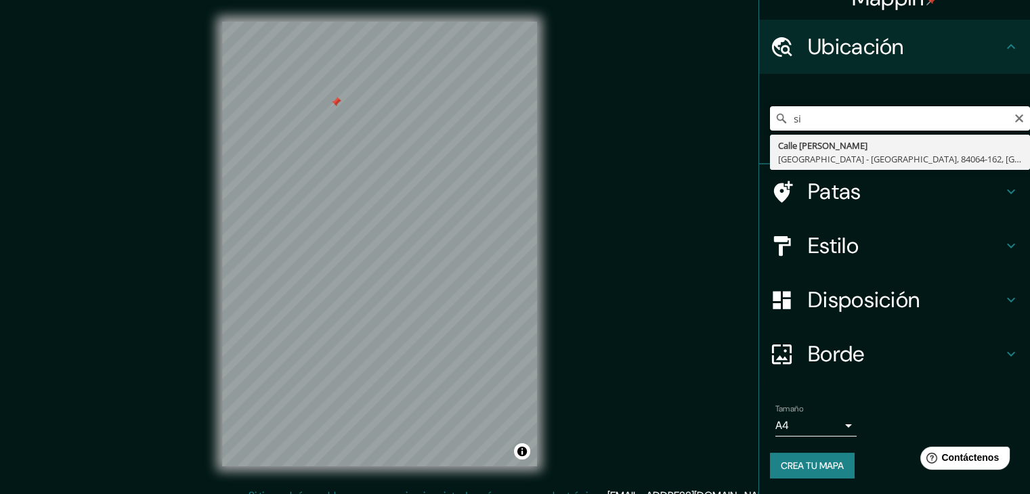
type input "s"
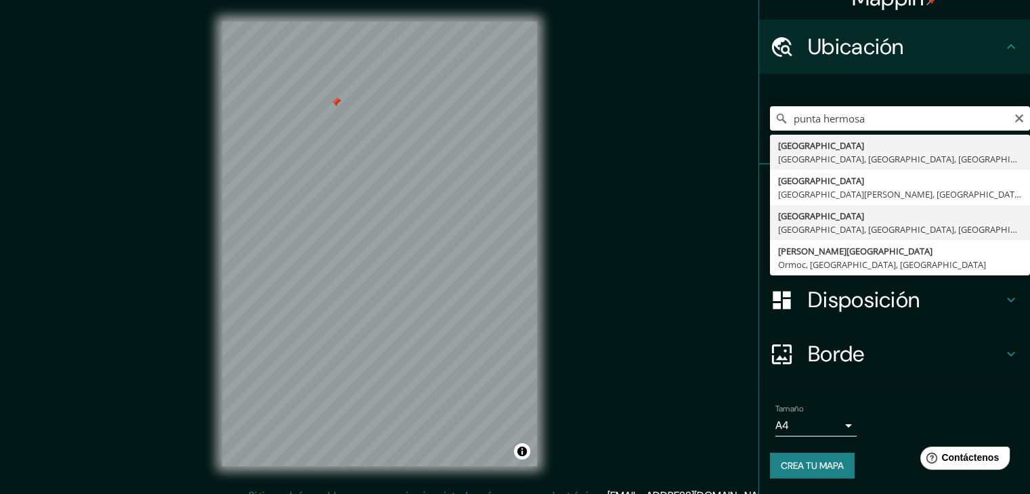
type input "[GEOGRAPHIC_DATA], [GEOGRAPHIC_DATA], [GEOGRAPHIC_DATA], [GEOGRAPHIC_DATA]"
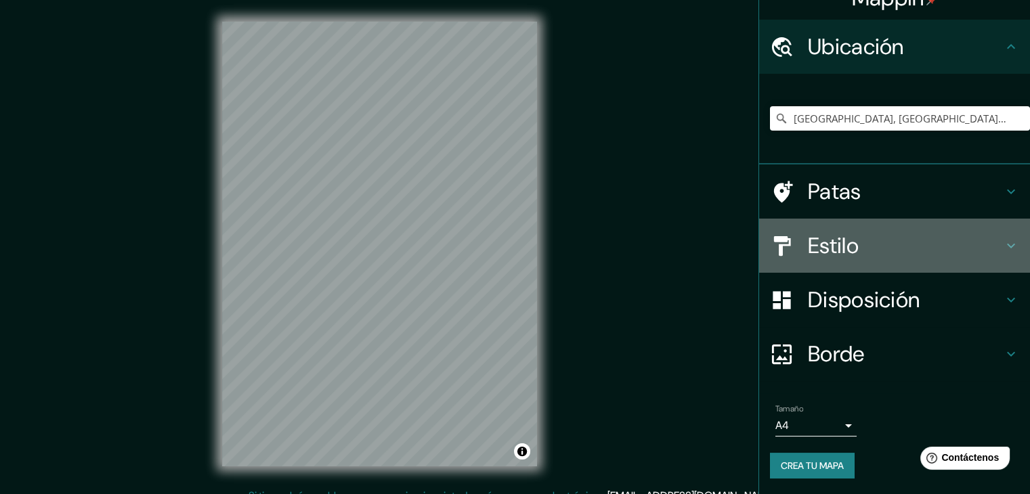
click at [823, 242] on font "Estilo" at bounding box center [833, 245] width 51 height 28
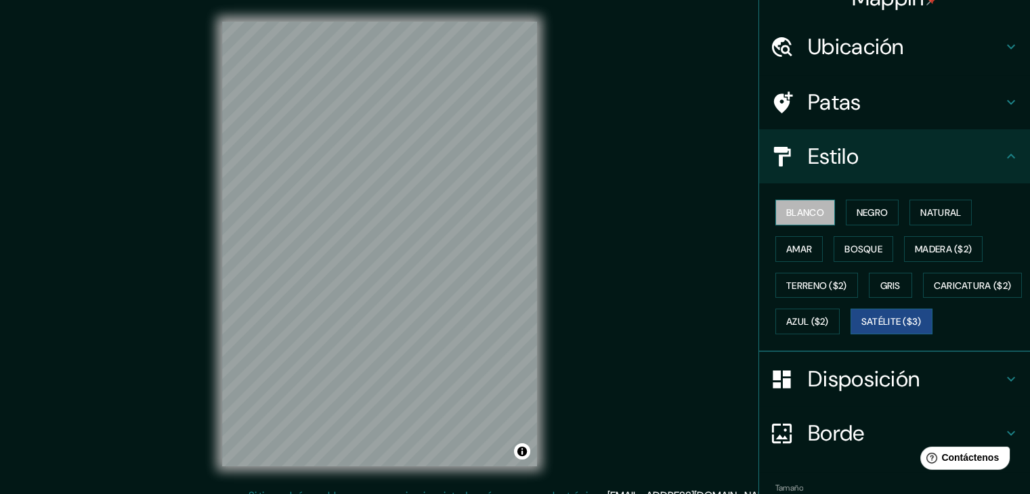
click at [799, 218] on font "Blanco" at bounding box center [805, 213] width 38 height 18
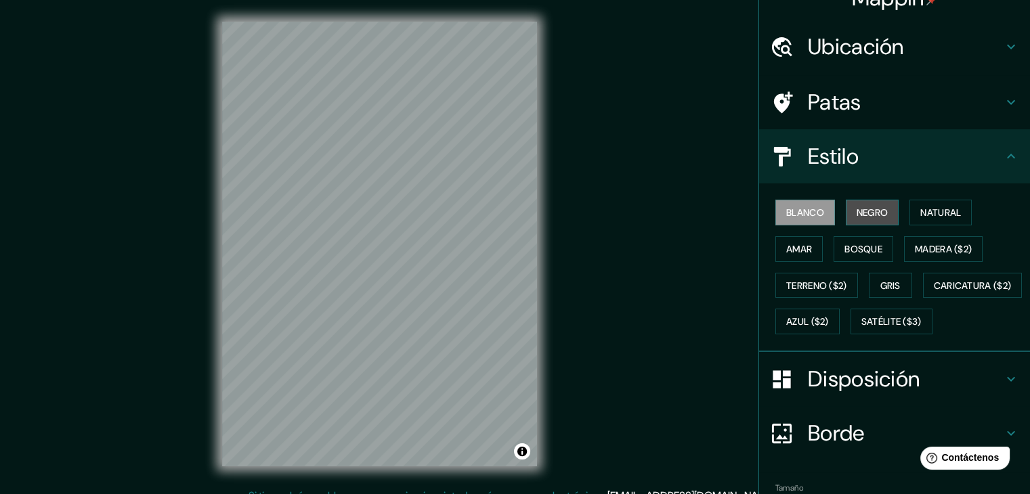
click at [866, 209] on font "Negro" at bounding box center [872, 212] width 32 height 12
click at [801, 243] on font "Amar" at bounding box center [799, 249] width 26 height 12
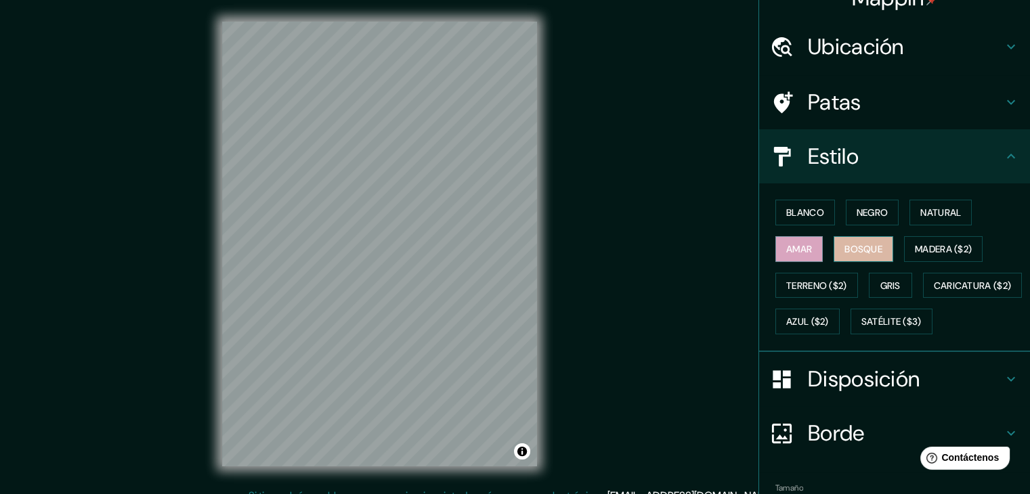
click at [854, 247] on font "Bosque" at bounding box center [863, 249] width 38 height 12
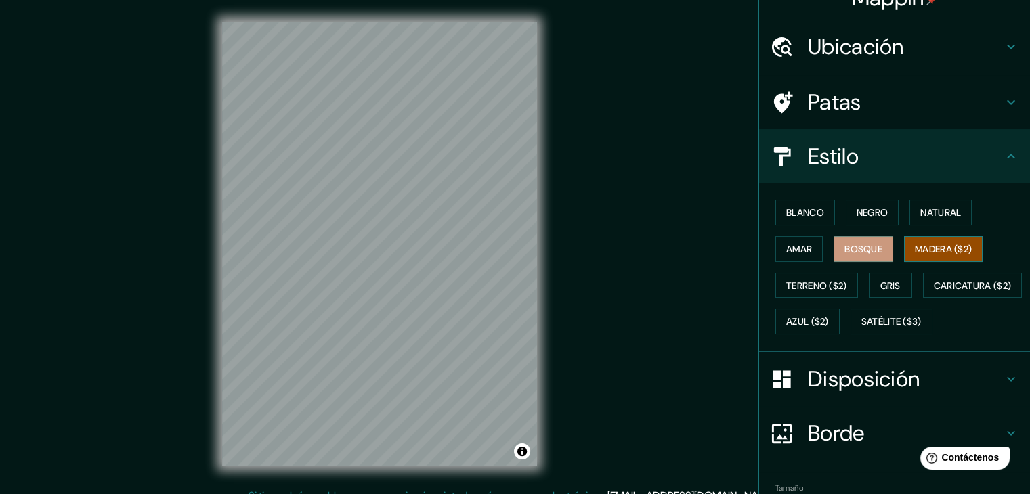
click at [965, 243] on font "Madera ($2)" at bounding box center [942, 249] width 57 height 12
click at [824, 277] on font "Terreno ($2)" at bounding box center [816, 286] width 61 height 18
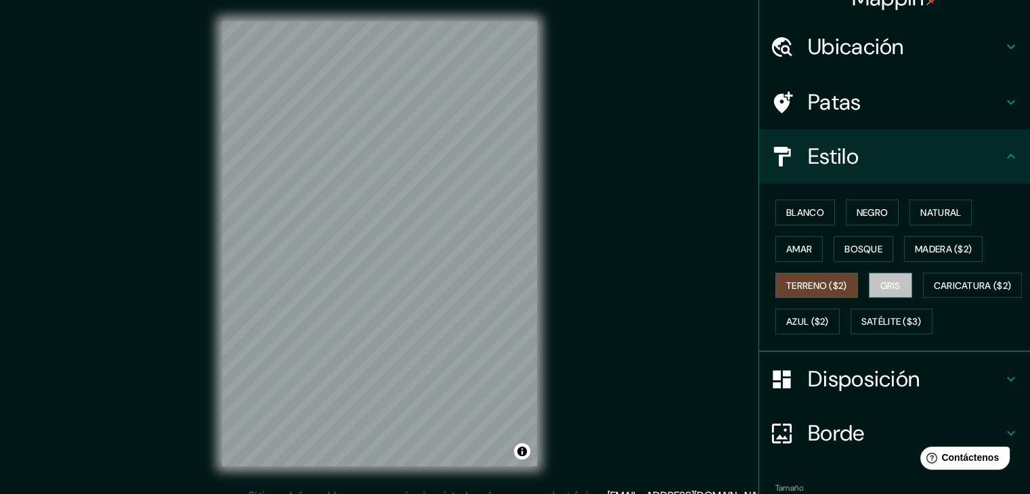
click at [880, 282] on font "Gris" at bounding box center [890, 286] width 20 height 12
click at [829, 313] on font "Azul ($2)" at bounding box center [807, 322] width 43 height 18
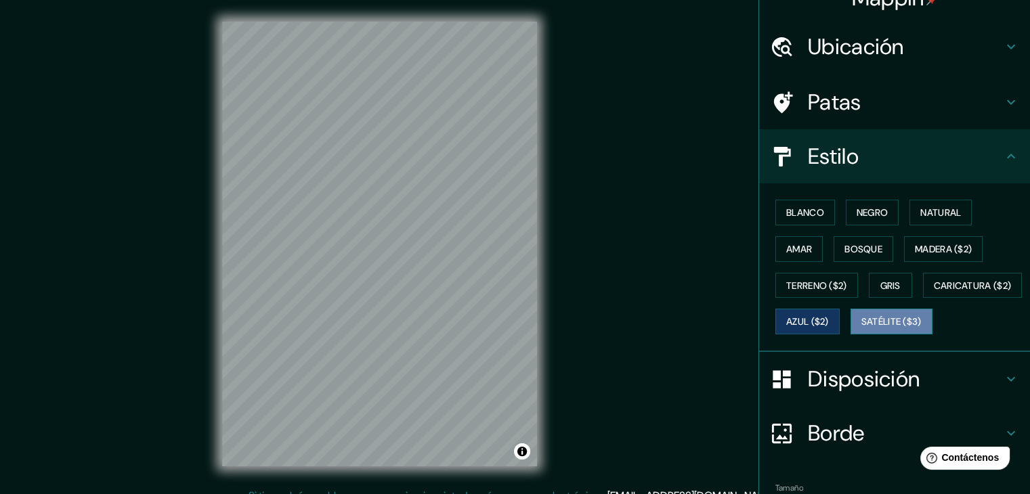
click at [861, 330] on font "Satélite ($3)" at bounding box center [891, 322] width 60 height 18
